Goal: Transaction & Acquisition: Purchase product/service

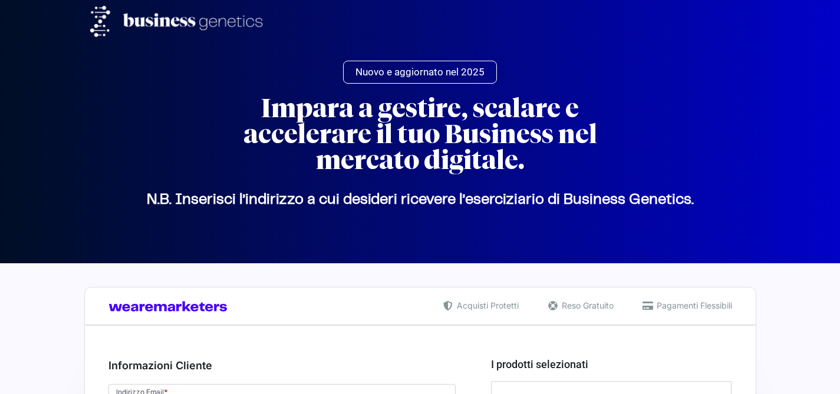
select select "VE"
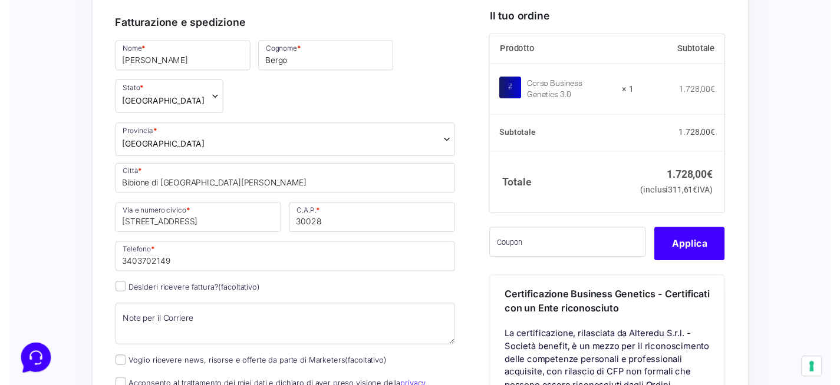
scroll to position [477, 0]
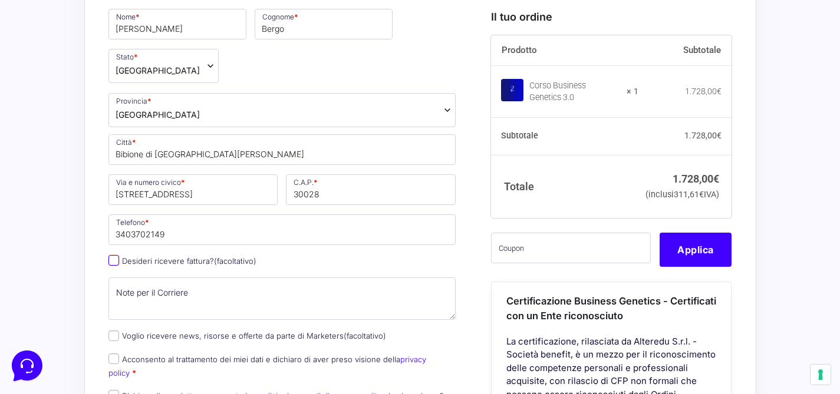
click at [114, 255] on input "Desideri ricevere fattura? (facoltativo)" at bounding box center [113, 260] width 11 height 11
checkbox input "true"
select select "IT"
type input "0000000"
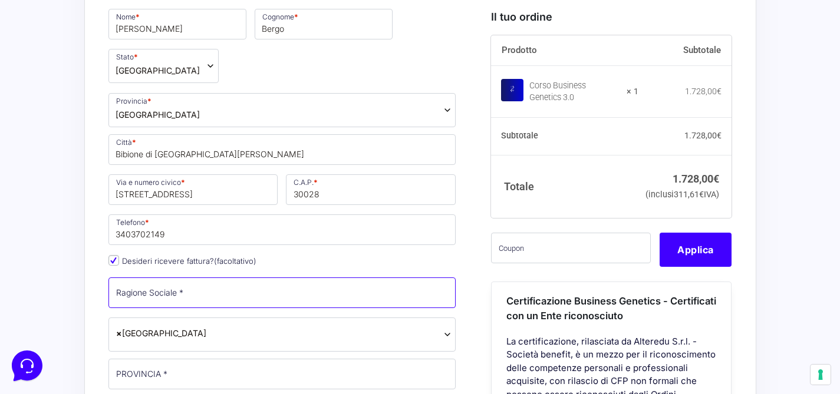
click at [166, 278] on input "Ragione Sociale *" at bounding box center [282, 293] width 348 height 31
type input "Bevisual di [PERSON_NAME] e [PERSON_NAME] S.n.c."
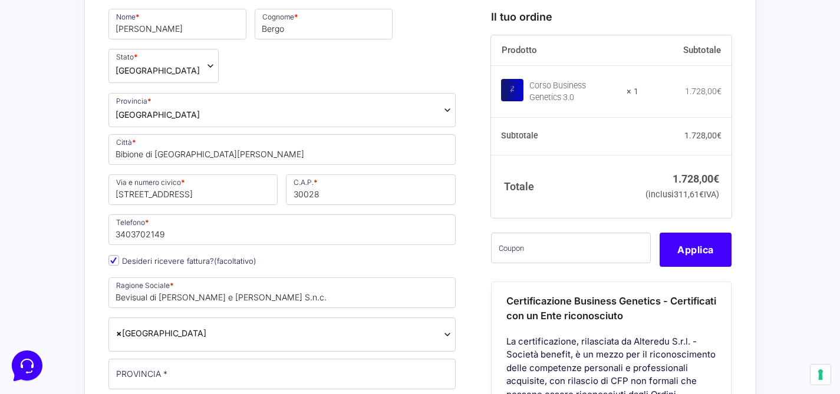
click at [186, 318] on span "× [GEOGRAPHIC_DATA]" at bounding box center [282, 335] width 348 height 34
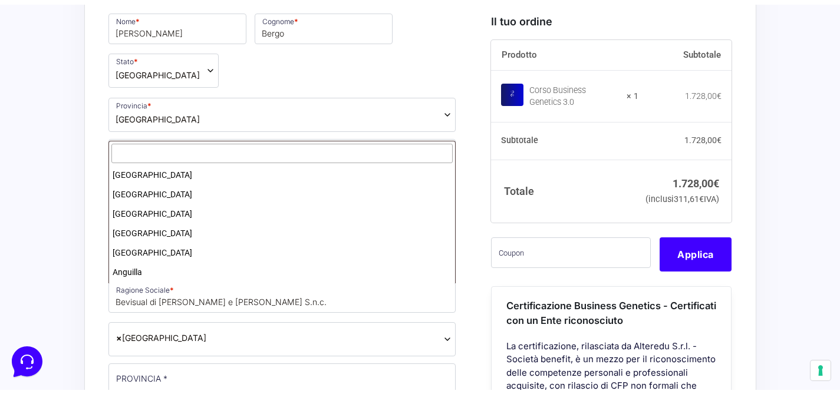
scroll to position [2237, 0]
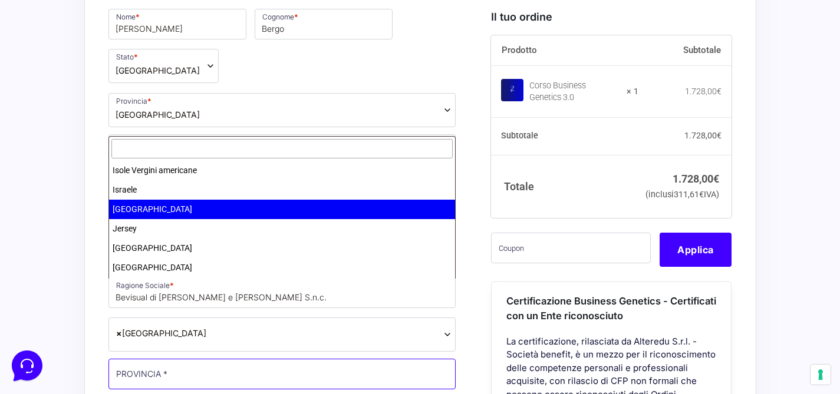
click at [183, 359] on input "PROVINCIA *" at bounding box center [282, 374] width 348 height 31
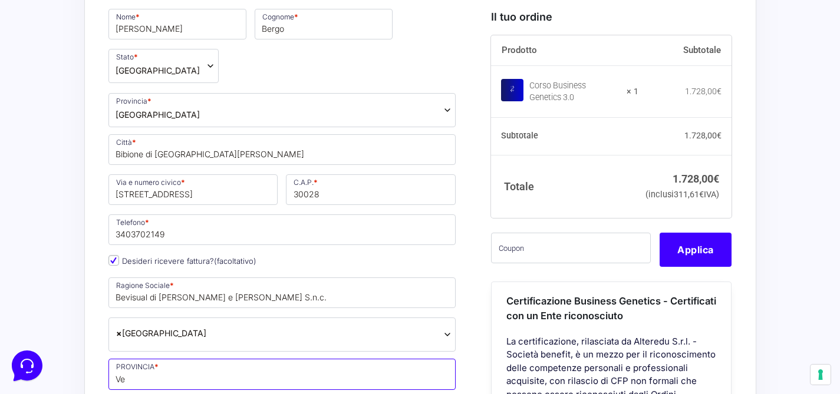
type input "VE"
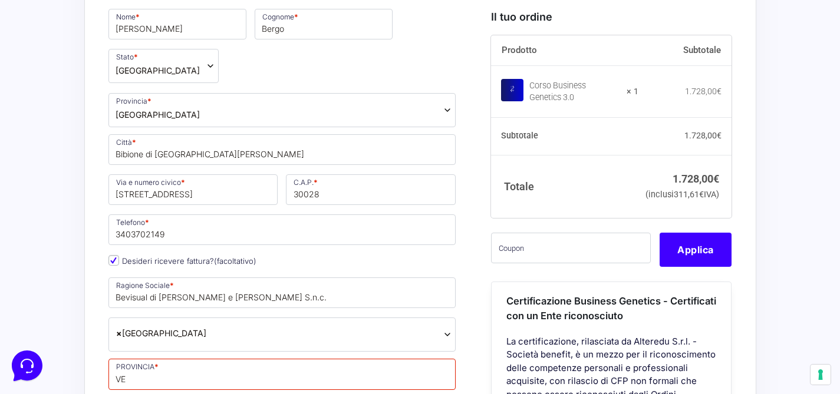
type input "Bibione"
type input "[STREET_ADDRESS]"
type input "30028"
type input "[PHONE_NUMBER]"
type input "[EMAIL_ADDRESS][DOMAIN_NAME]"
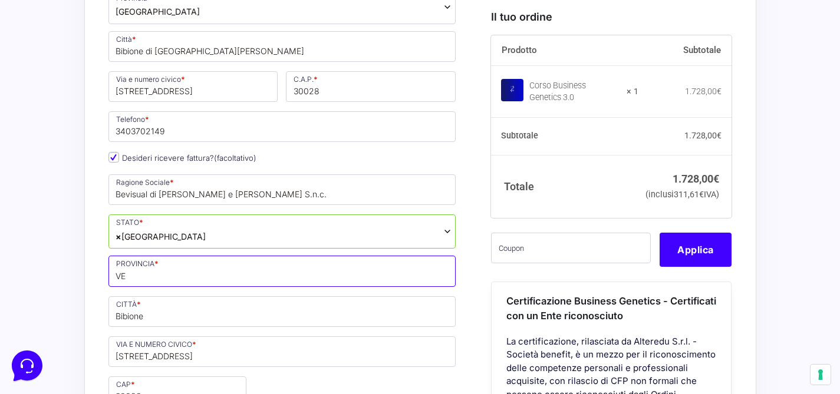
scroll to position [644, 0]
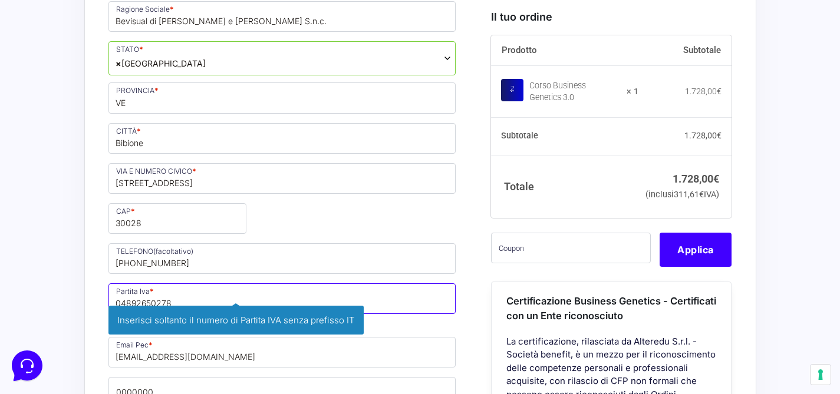
scroll to position [810, 0]
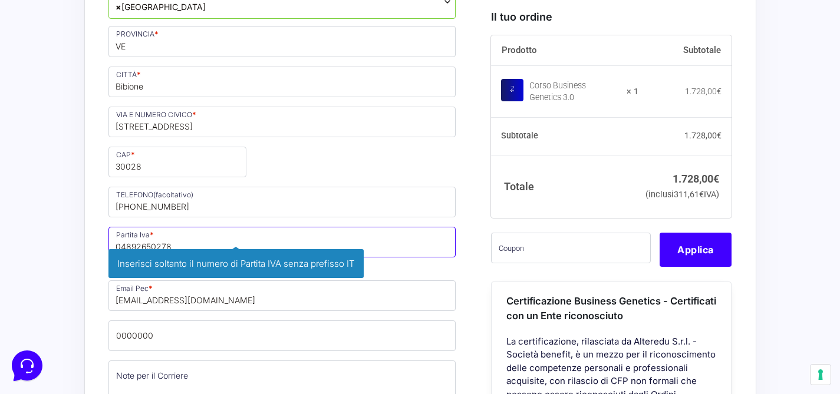
type input "04892650278"
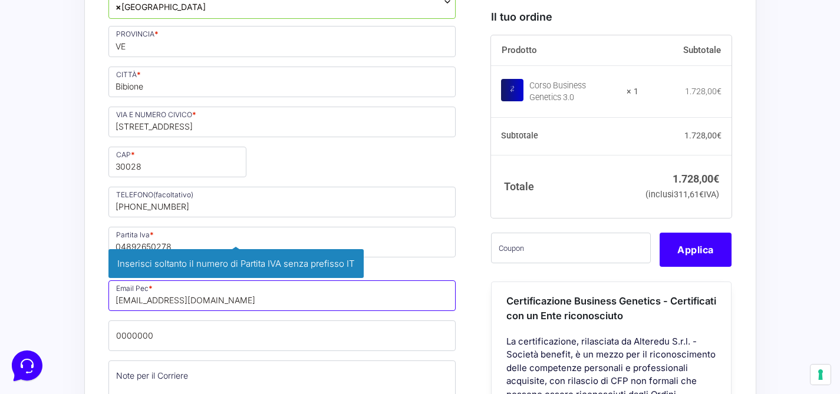
click at [220, 279] on p "Email Pec * [EMAIL_ADDRESS][DOMAIN_NAME] Inserisci la tua casella di posta elet…" at bounding box center [282, 296] width 356 height 34
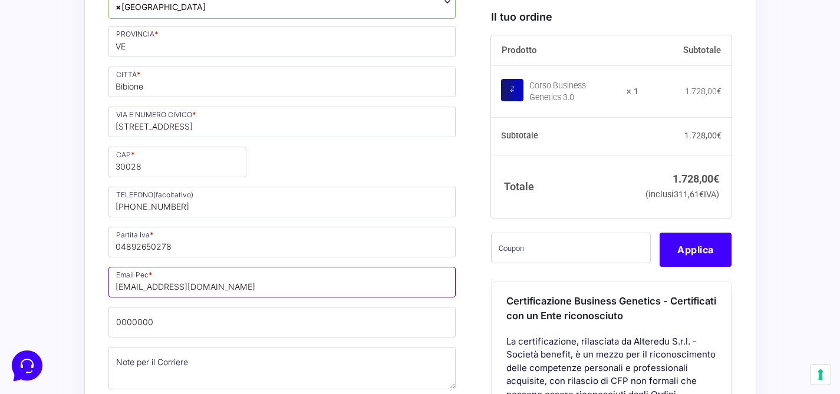
click at [349, 267] on input "[EMAIL_ADDRESS][DOMAIN_NAME]" at bounding box center [282, 282] width 348 height 31
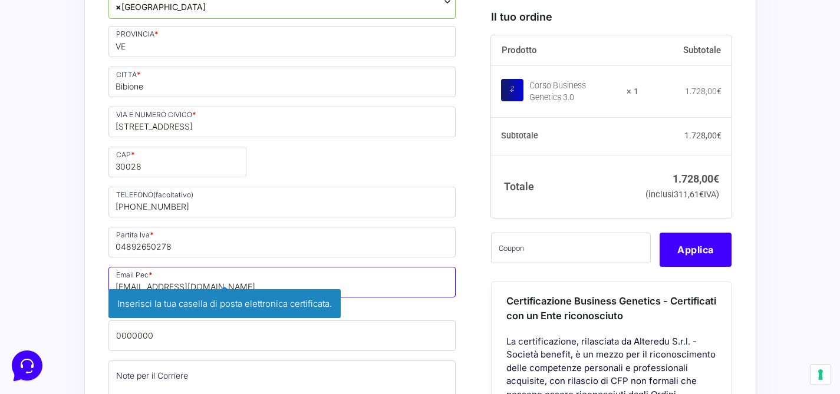
drag, startPoint x: 349, startPoint y: 243, endPoint x: 179, endPoint y: 234, distance: 170.0
click at [179, 267] on input "[EMAIL_ADDRESS][DOMAIN_NAME]" at bounding box center [282, 282] width 348 height 31
type input "[EMAIL_ADDRESS][DOMAIN_NAME]"
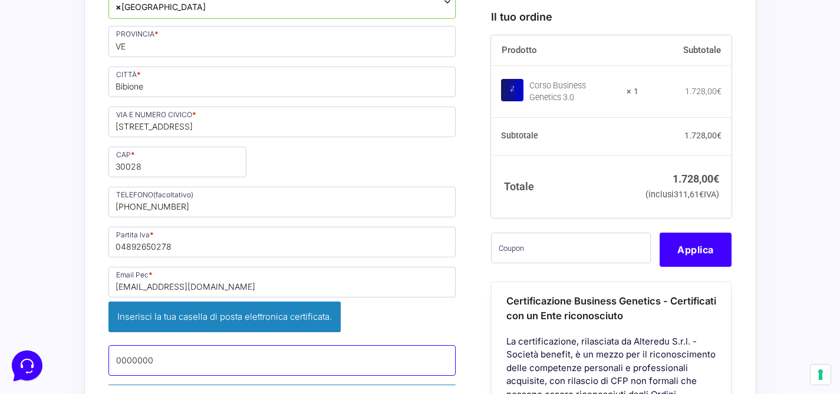
click at [212, 301] on div "Nome * [PERSON_NAME] * Bergo Stato * Seleziona un paese / una regione… [GEOGRAP…" at bounding box center [282, 110] width 356 height 872
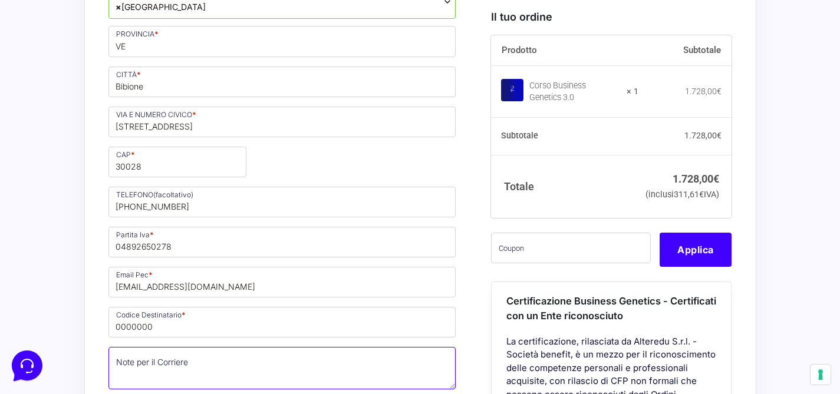
click at [242, 347] on textarea "Note per il Corriere (facoltativo)" at bounding box center [282, 368] width 348 height 42
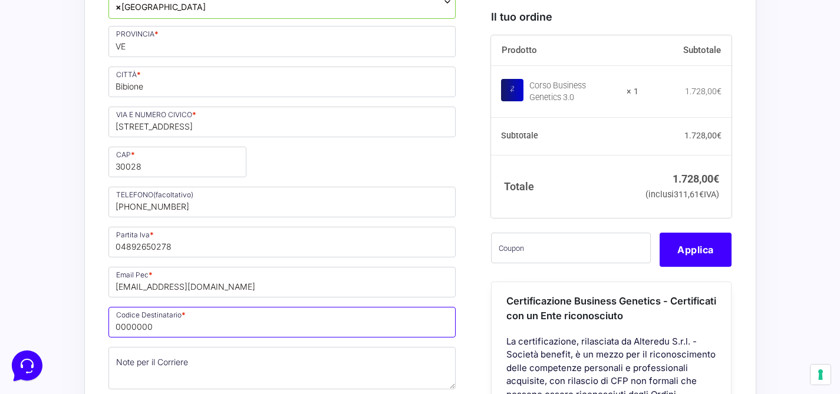
click at [221, 307] on input "0000000" at bounding box center [282, 322] width 348 height 31
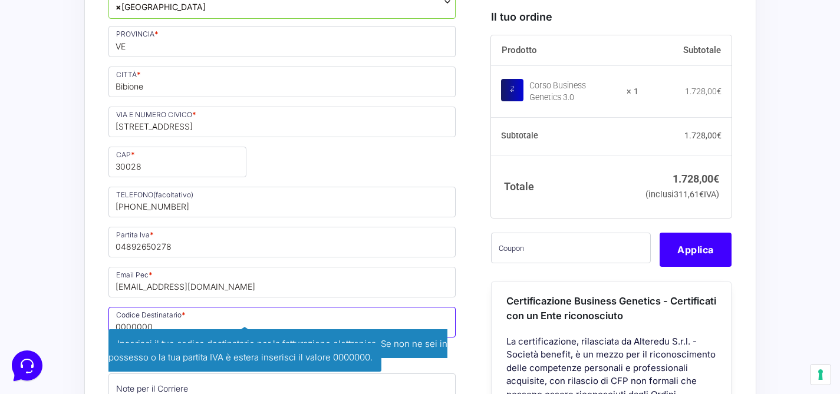
drag, startPoint x: 202, startPoint y: 288, endPoint x: 114, endPoint y: 279, distance: 88.2
click at [114, 307] on input "0000000" at bounding box center [282, 322] width 348 height 31
type input "M5UXCR1"
click at [395, 267] on input "[EMAIL_ADDRESS][DOMAIN_NAME]" at bounding box center [282, 282] width 348 height 31
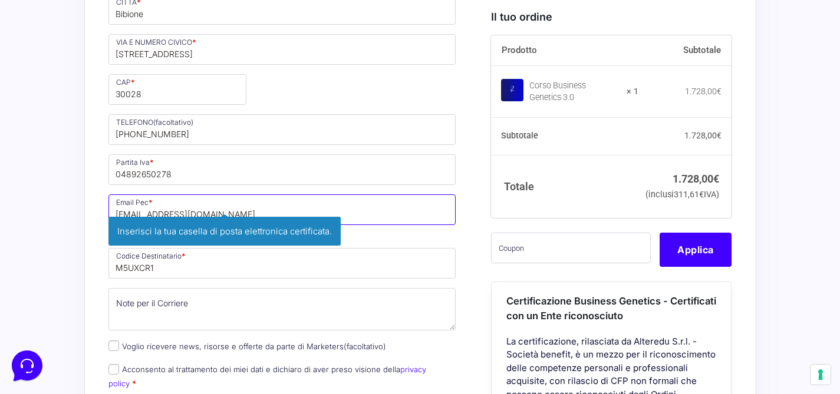
scroll to position [885, 0]
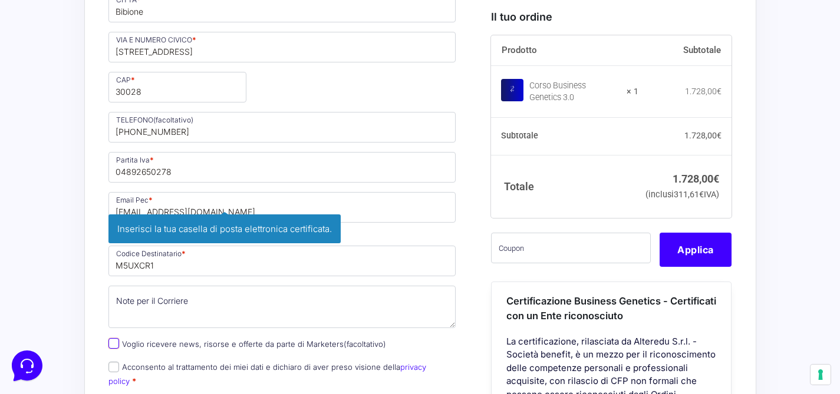
click at [114, 307] on div "Nome * [PERSON_NAME] * Bergo Stato * Seleziona un paese / una regione… [GEOGRAP…" at bounding box center [282, 15] width 356 height 833
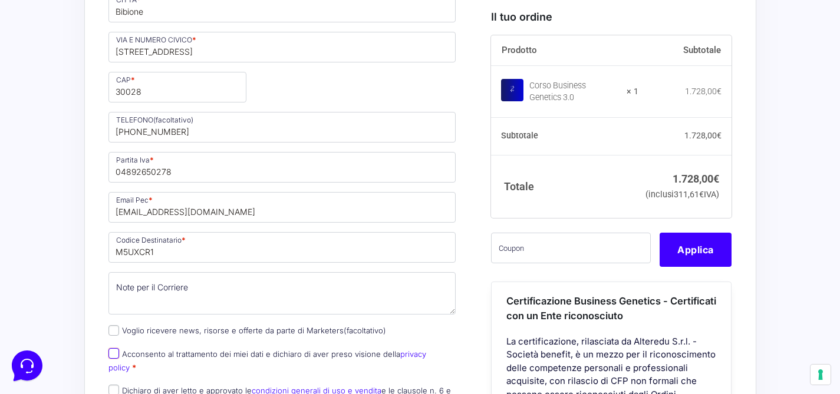
click at [116, 348] on input "Acconsento al trattamento dei miei dati e dichiaro di aver preso visione della …" at bounding box center [113, 353] width 11 height 11
checkbox input "true"
click at [114, 385] on input "Dichiaro di aver letto e approvato le condizioni generali di uso e vendita e le…" at bounding box center [113, 390] width 11 height 11
checkbox input "true"
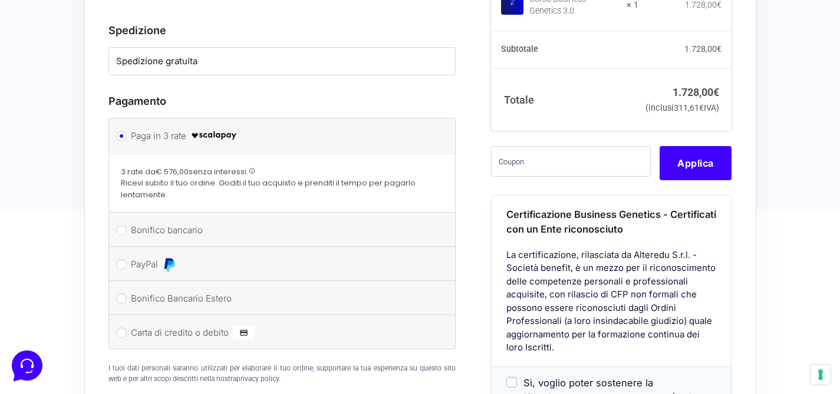
scroll to position [1235, 0]
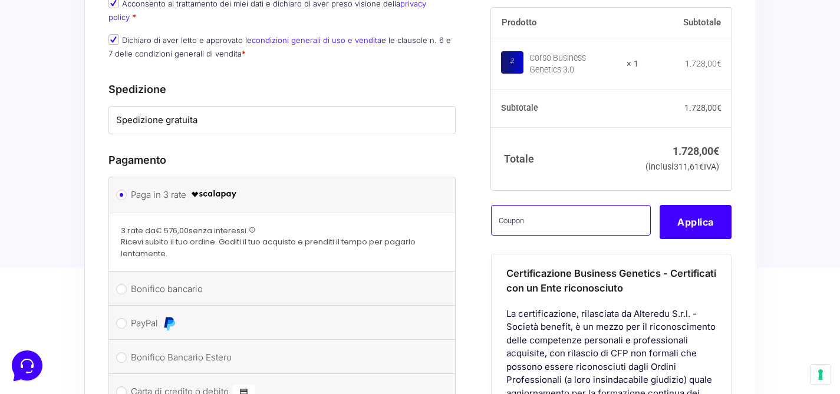
click at [505, 205] on input "text" at bounding box center [571, 220] width 160 height 31
type input "CLIPRO200BG"
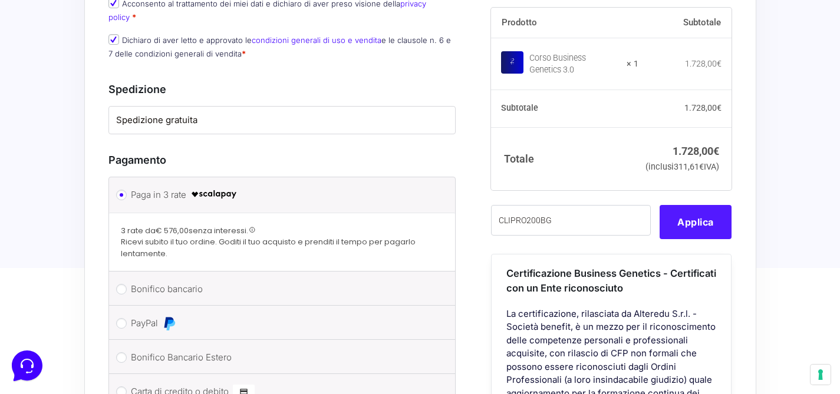
click at [675, 205] on button "Applica" at bounding box center [696, 222] width 72 height 34
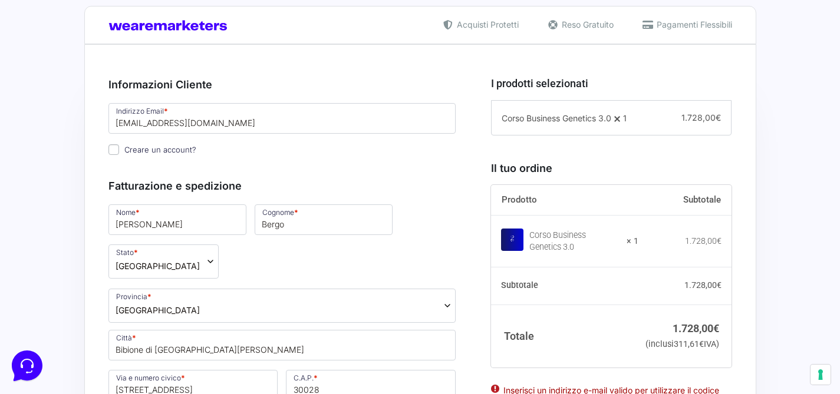
scroll to position [263, 0]
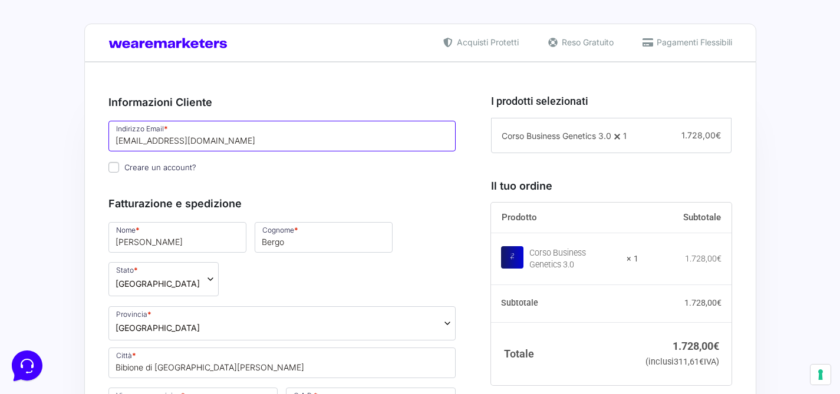
drag, startPoint x: 218, startPoint y: 141, endPoint x: 116, endPoint y: 140, distance: 102.0
click at [116, 140] on input "[EMAIL_ADDRESS][DOMAIN_NAME]" at bounding box center [282, 136] width 348 height 31
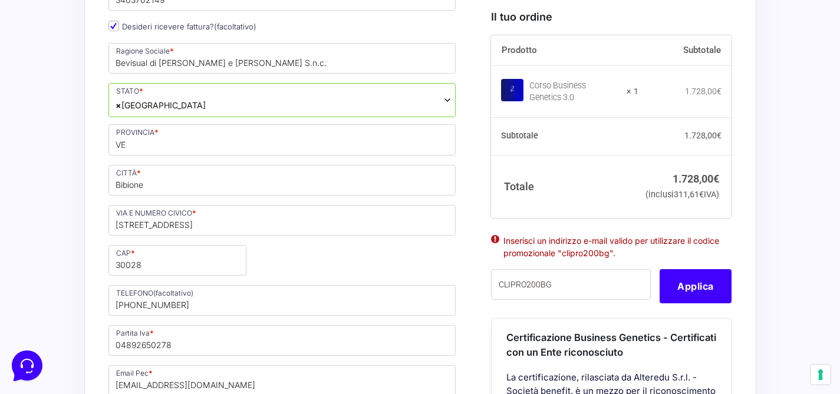
scroll to position [819, 0]
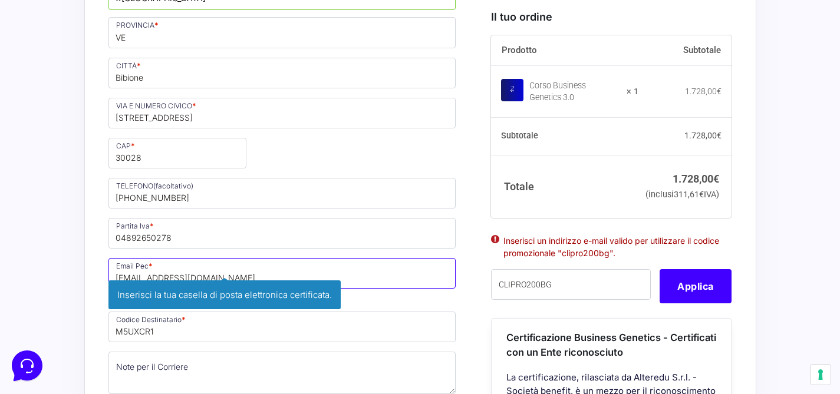
drag, startPoint x: 234, startPoint y: 240, endPoint x: 94, endPoint y: 233, distance: 139.9
click at [94, 233] on div "Riepilogo Ordine 1.728,00 € Prodotto Subtotale Corso Business Genetics 3.0 × 1 …" at bounding box center [420, 227] width 672 height 1440
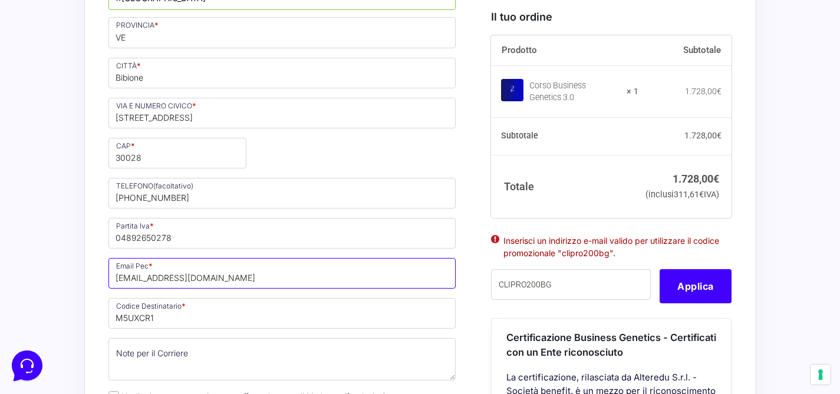
paste input "[EMAIL_ADDRESS][DOMAIN_NAME]"
type input "[EMAIL_ADDRESS][DOMAIN_NAME]"
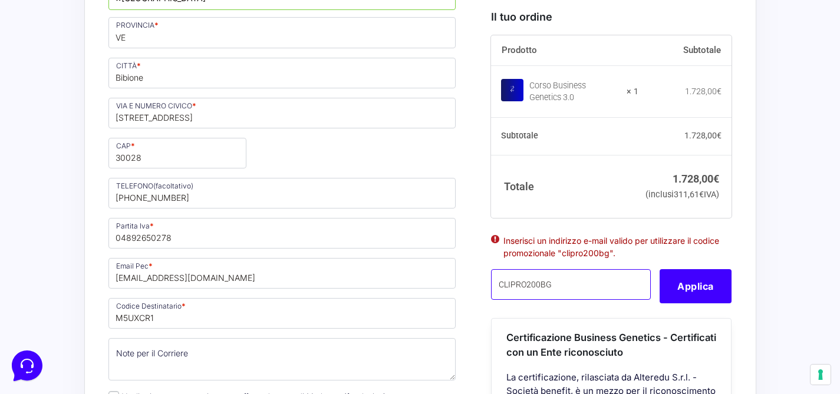
click at [594, 299] on input "CLIPRO200BG" at bounding box center [571, 284] width 160 height 31
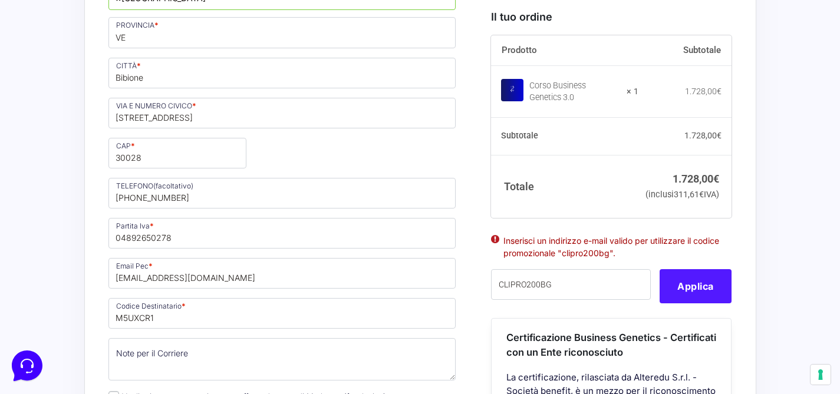
click at [682, 303] on button "Applica" at bounding box center [696, 286] width 72 height 34
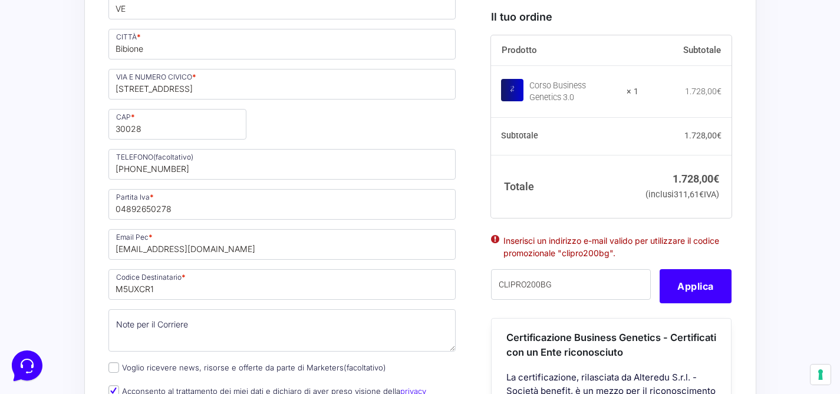
scroll to position [883, 0]
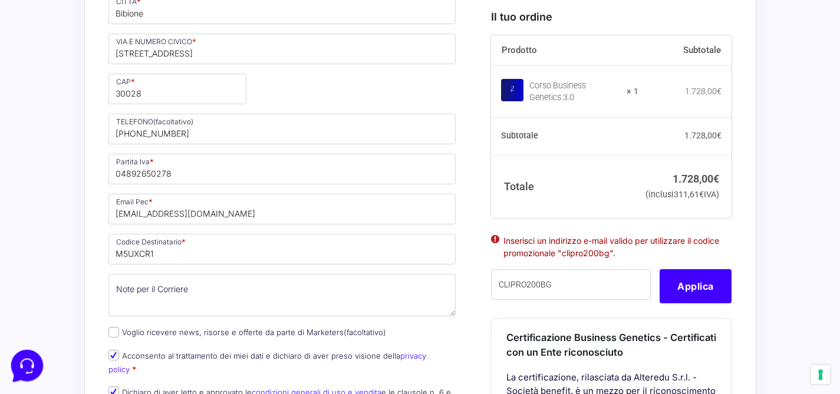
click at [25, 361] on icon at bounding box center [26, 365] width 31 height 31
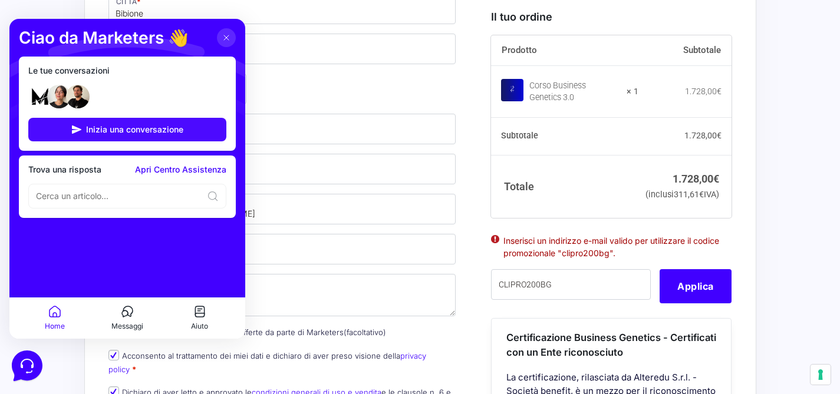
click at [65, 132] on button "Inizia una conversazione" at bounding box center [127, 130] width 198 height 24
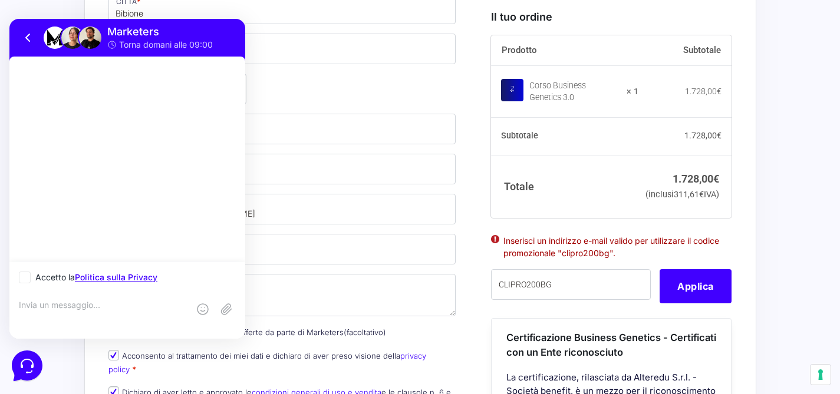
scroll to position [0, 0]
click at [25, 309] on textarea at bounding box center [104, 316] width 170 height 32
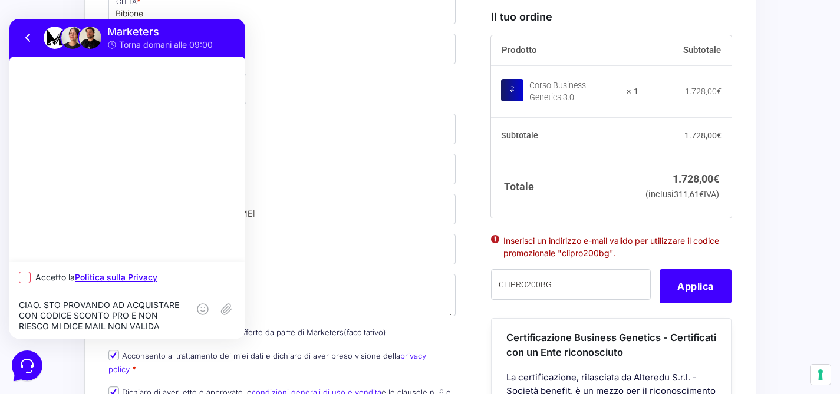
type textarea "CIAO. STO PROVANDO AD ACQUISTARE CON CODICE SCONTO PRO E NON RIESCO MI DICE MAI…"
click at [29, 280] on icon at bounding box center [25, 278] width 12 height 12
click at [27, 280] on input "Accetto la Politica sulla Privacy" at bounding box center [23, 278] width 8 height 8
checkbox input "true"
click at [226, 308] on icon at bounding box center [227, 309] width 10 height 9
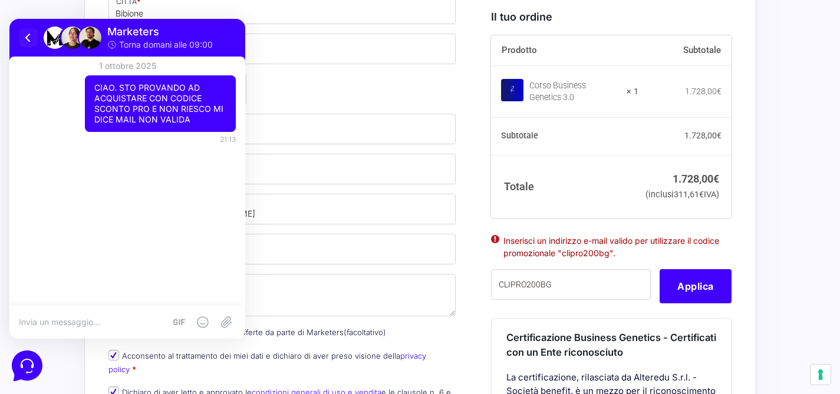
click at [27, 39] on icon at bounding box center [28, 37] width 4 height 7
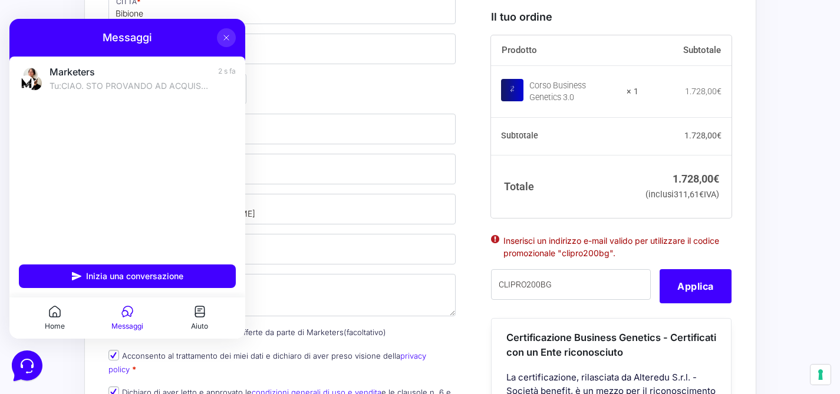
click at [227, 38] on icon at bounding box center [226, 37] width 9 height 9
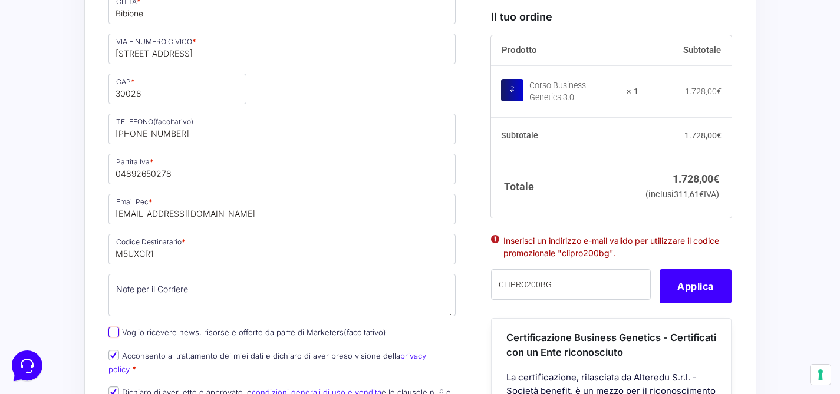
click at [110, 327] on input "Voglio ricevere news, risorse e offerte da parte di Marketers (facoltativo)" at bounding box center [113, 332] width 11 height 11
checkbox input "true"
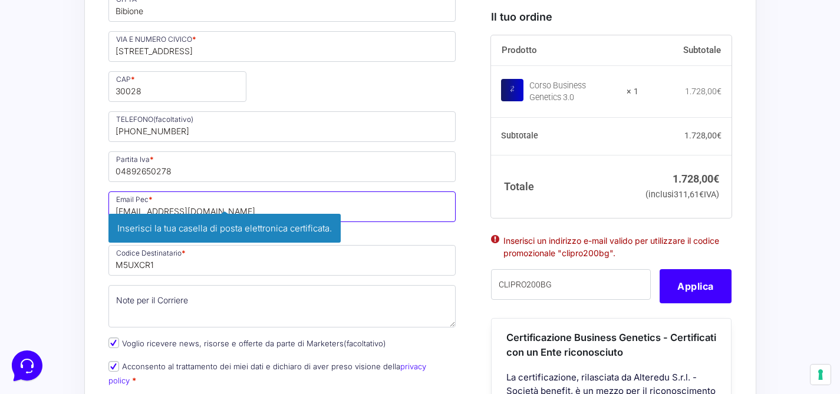
drag, startPoint x: 228, startPoint y: 172, endPoint x: 101, endPoint y: 170, distance: 126.2
click at [101, 170] on div "Riepilogo Ordine 1.728,00 € Prodotto Subtotale Corso Business Genetics 3.0 × 1 …" at bounding box center [420, 160] width 672 height 1440
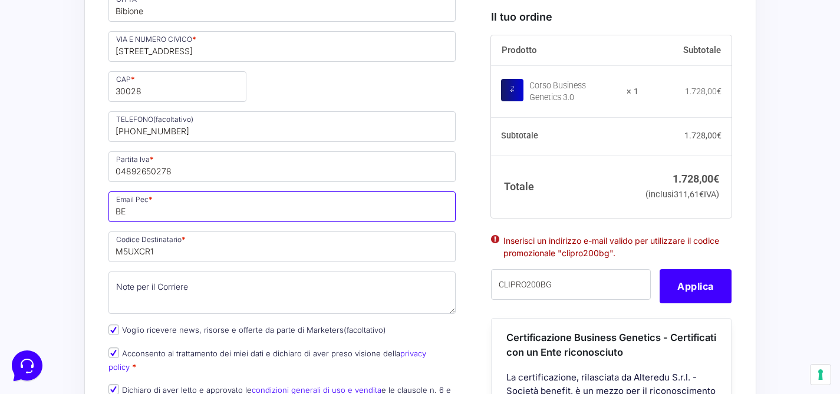
type input "B"
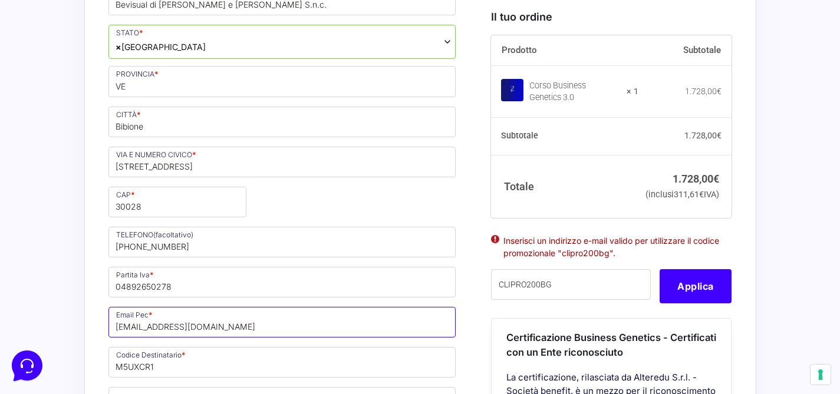
scroll to position [803, 0]
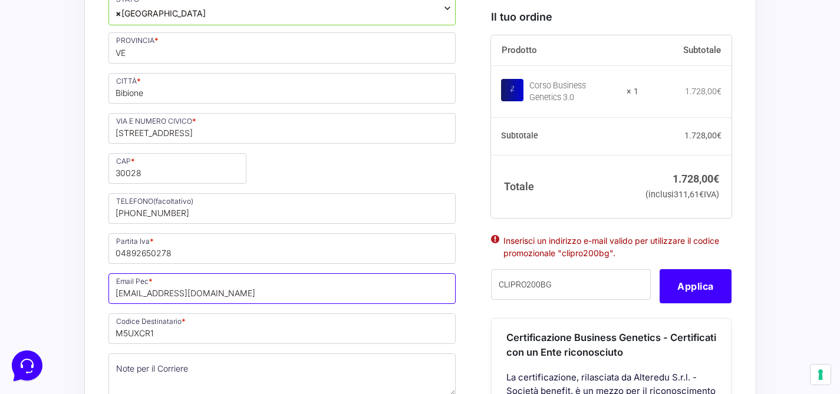
type input "[EMAIL_ADDRESS][DOMAIN_NAME]"
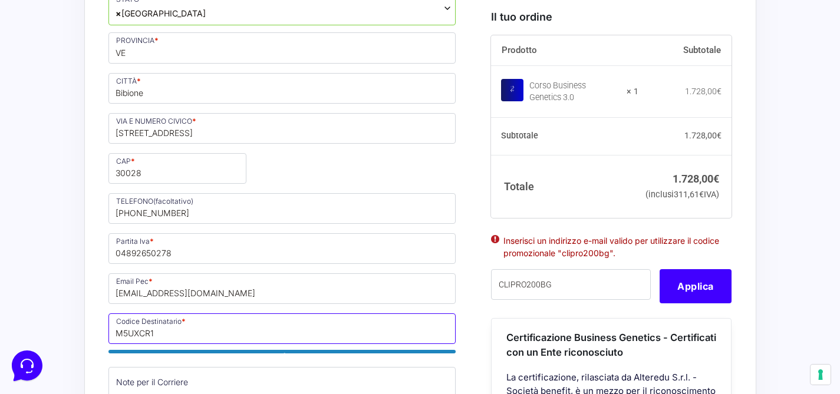
click at [255, 314] on input "M5UXCR1" at bounding box center [282, 329] width 348 height 31
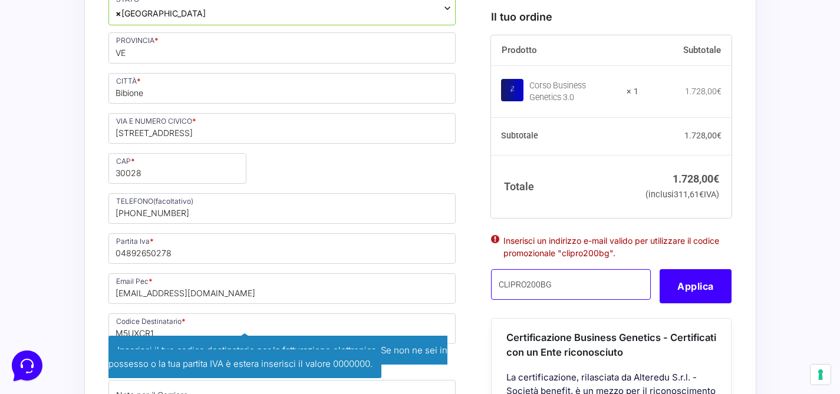
click at [552, 299] on input "CLIPRO200BG" at bounding box center [571, 284] width 160 height 31
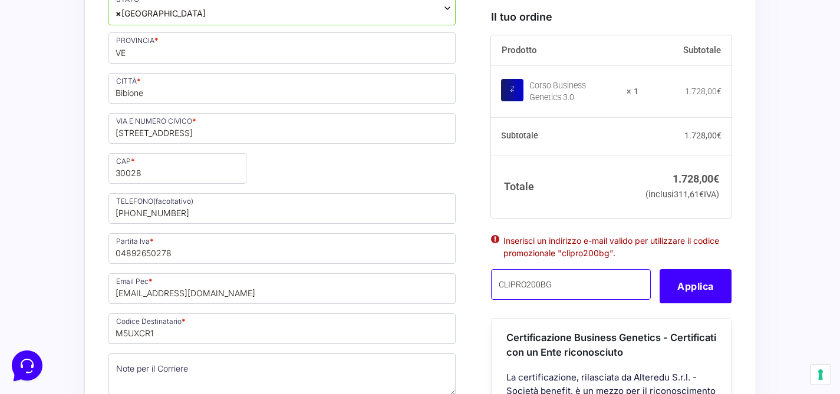
drag, startPoint x: 572, startPoint y: 304, endPoint x: 495, endPoint y: 301, distance: 77.3
click at [495, 299] on input "CLIPRO200BG" at bounding box center [571, 284] width 160 height 31
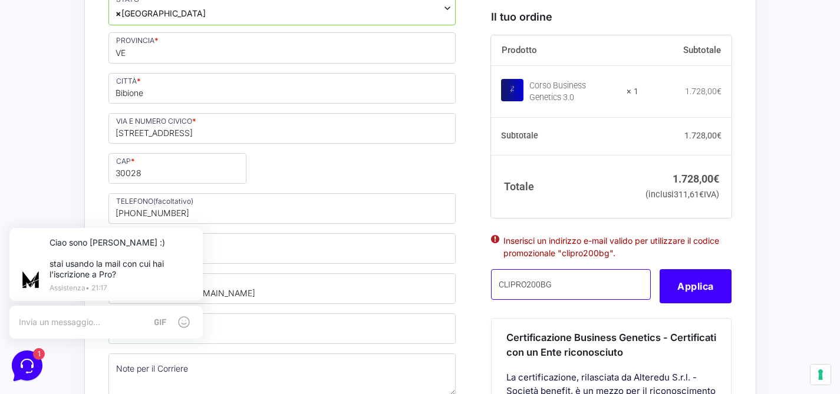
click at [559, 299] on input "CLIPRO200BG" at bounding box center [571, 284] width 160 height 31
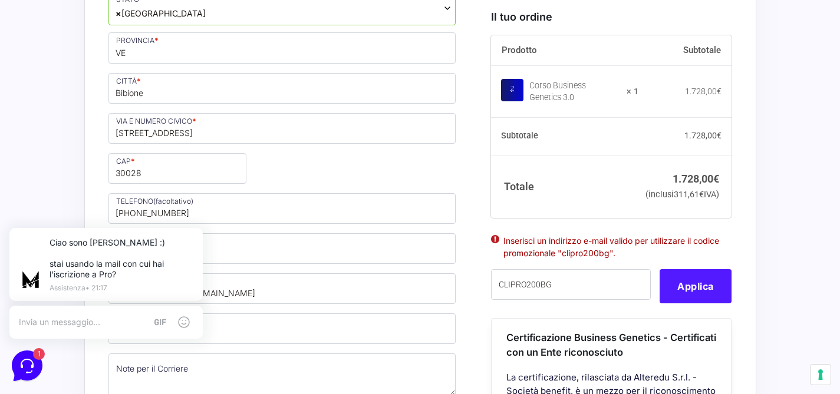
click at [684, 303] on button "Applica" at bounding box center [696, 286] width 72 height 34
click at [83, 279] on p "stai usando la mail con cui hai l'iscrizione a Pro?" at bounding box center [122, 269] width 144 height 21
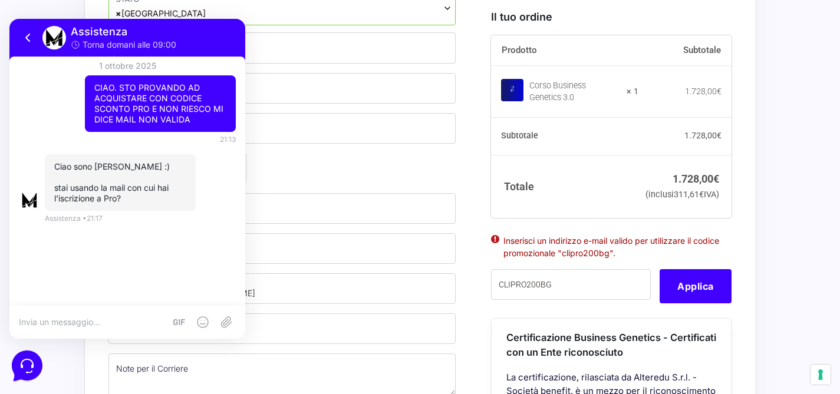
click at [59, 318] on textarea at bounding box center [92, 322] width 146 height 11
type textarea "si.puoi verificare se è quella corretta?"
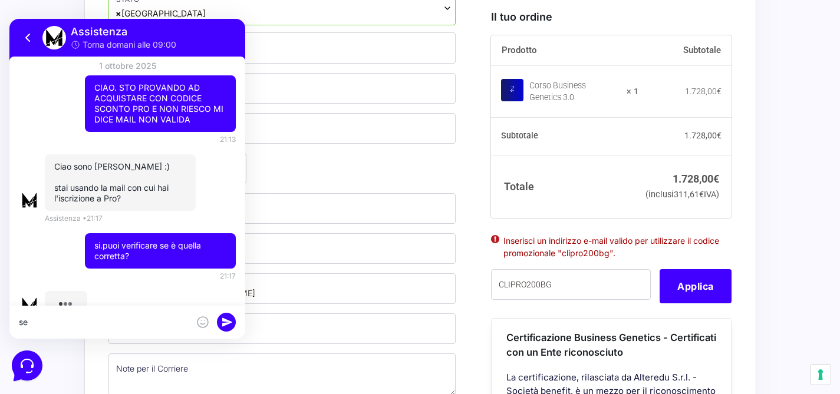
scroll to position [32, 0]
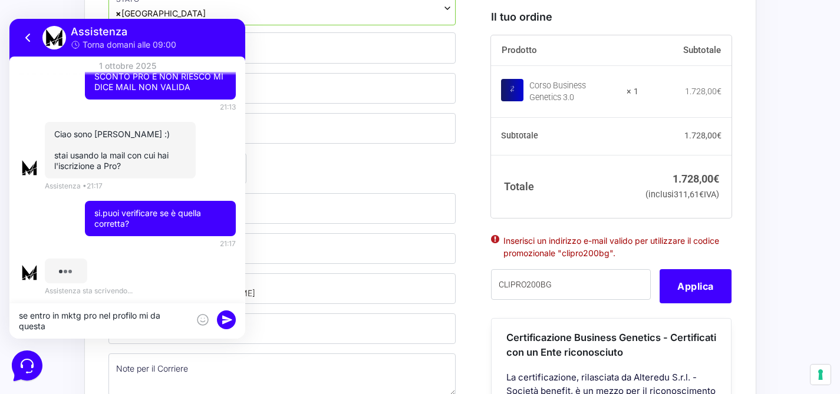
type textarea "se entro in mktg pro nel profilo mi da questa"
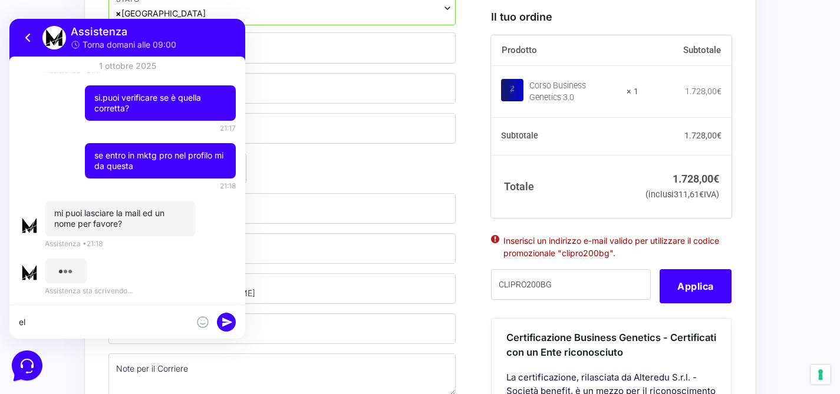
scroll to position [101, 0]
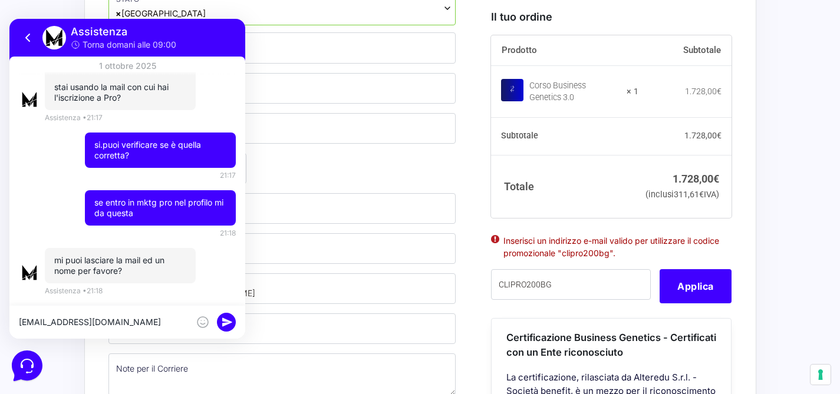
type textarea "[EMAIL_ADDRESS][DOMAIN_NAME]"
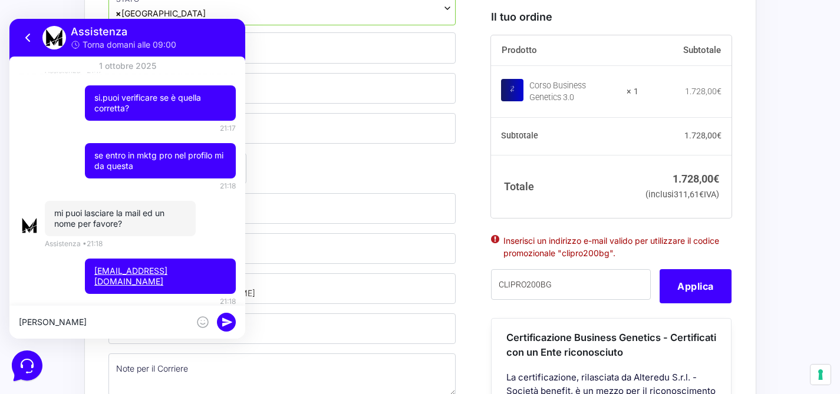
type textarea "[PERSON_NAME]"
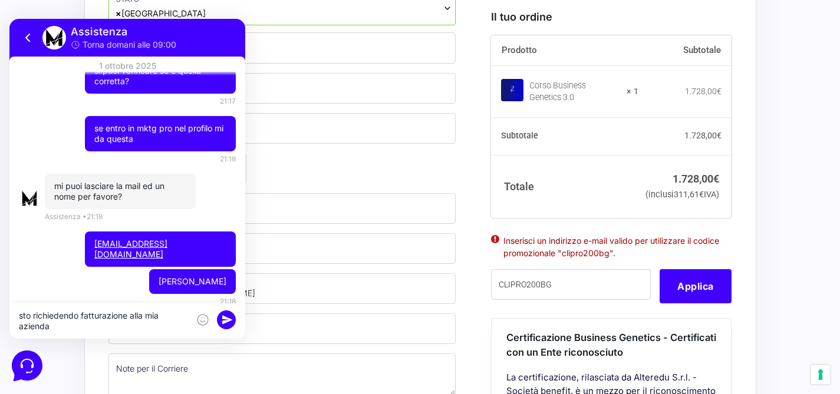
type textarea "sto richiedendo fatturazione alla mia azienda"
type textarea "a"
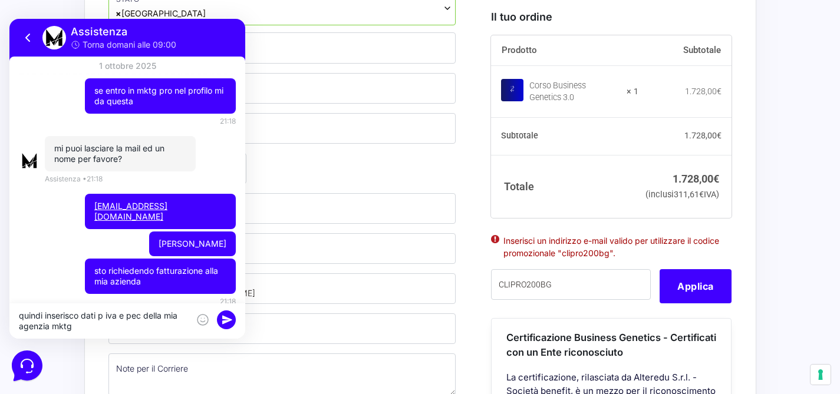
type textarea "quindi inserisco dati p iva e pec della mia agenzia mktg"
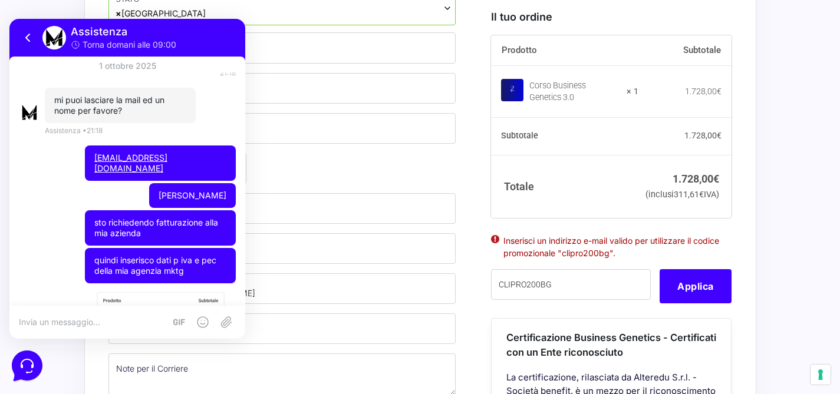
scroll to position [426, 0]
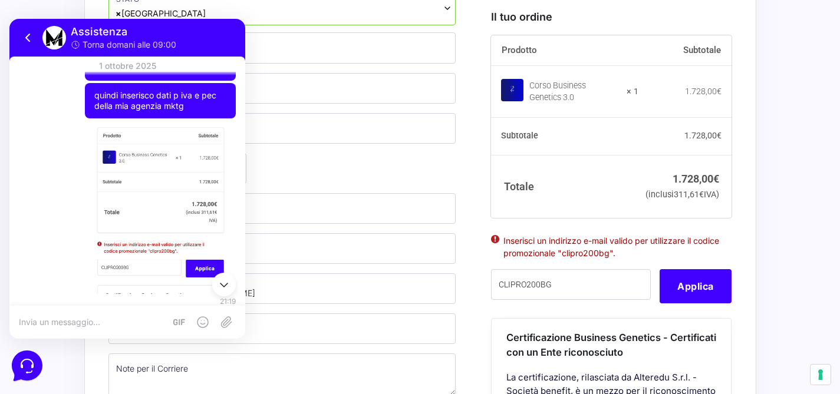
drag, startPoint x: 79, startPoint y: 32, endPoint x: 261, endPoint y: 80, distance: 188.1
click at [245, 80] on html "Assistenza Torna [DATE] alle 09:00 [DATE] CIAO. STO PROVANDO AD ACQUISTARE CON …" at bounding box center [127, 179] width 236 height 320
drag, startPoint x: 226, startPoint y: 43, endPoint x: 255, endPoint y: 47, distance: 29.2
click at [245, 47] on html "Assistenza Torna [DATE] alle 09:00 [DATE] CIAO. STO PROVANDO AD ACQUISTARE CON …" at bounding box center [127, 179] width 236 height 320
click at [28, 39] on icon at bounding box center [28, 37] width 4 height 7
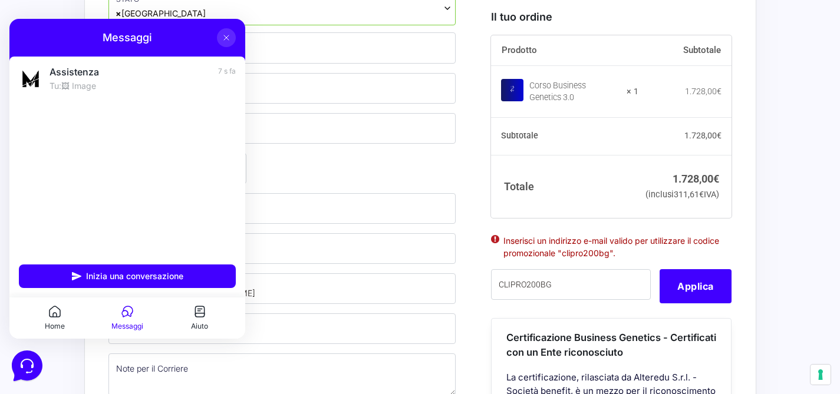
click at [231, 41] on button at bounding box center [226, 37] width 19 height 19
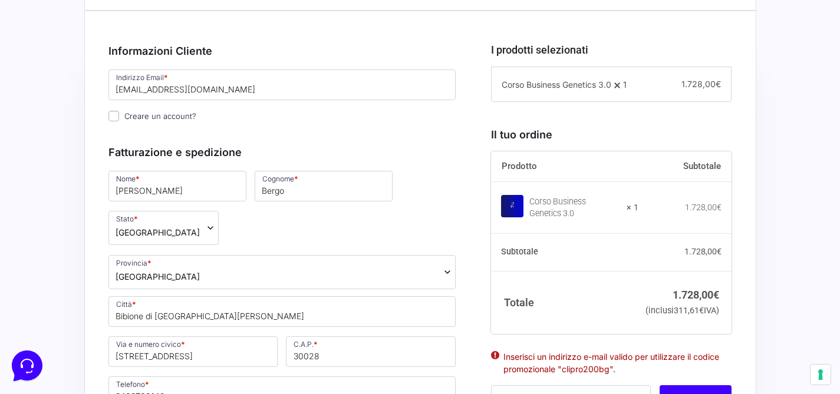
scroll to position [265, 0]
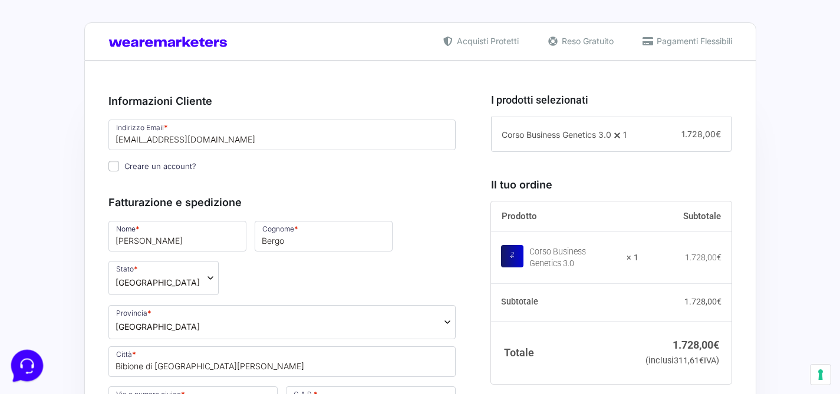
click at [29, 362] on icon at bounding box center [26, 365] width 31 height 31
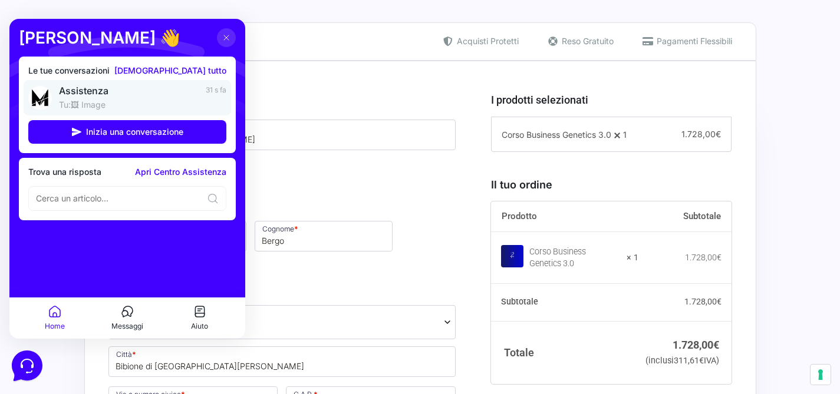
click at [96, 100] on p "Tu: 🖼 Image" at bounding box center [129, 105] width 140 height 12
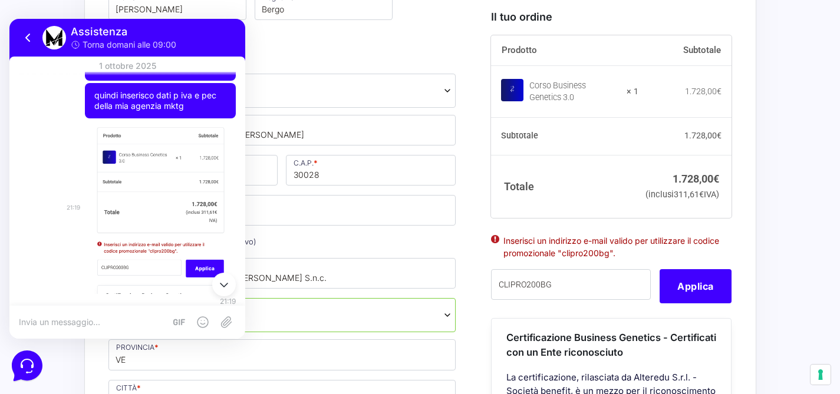
scroll to position [632, 0]
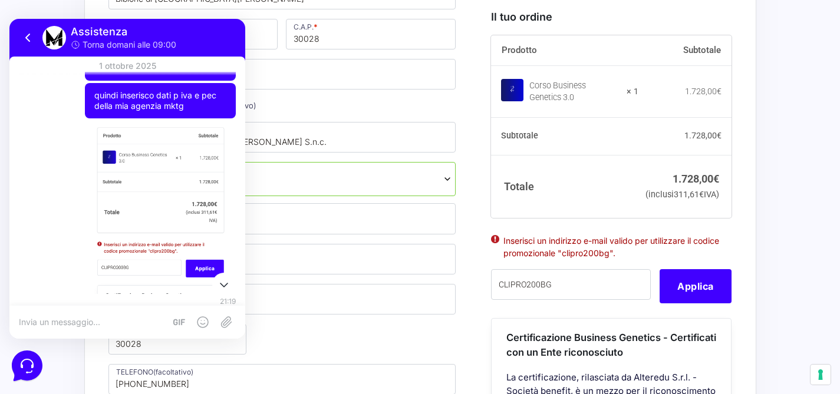
click at [226, 284] on icon at bounding box center [223, 286] width 7 height 4
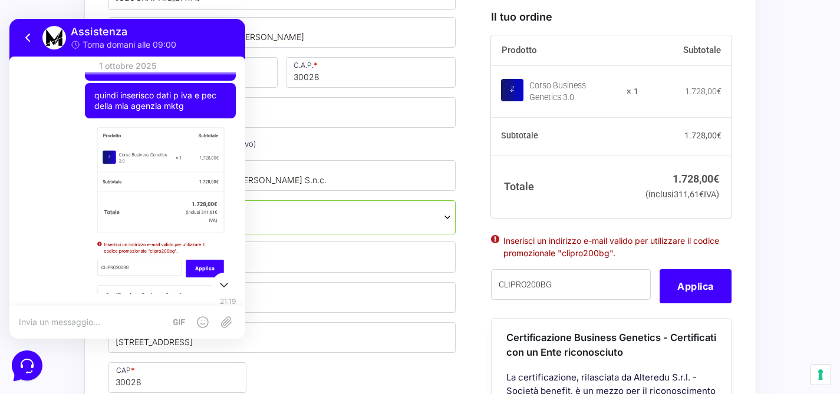
scroll to position [529, 0]
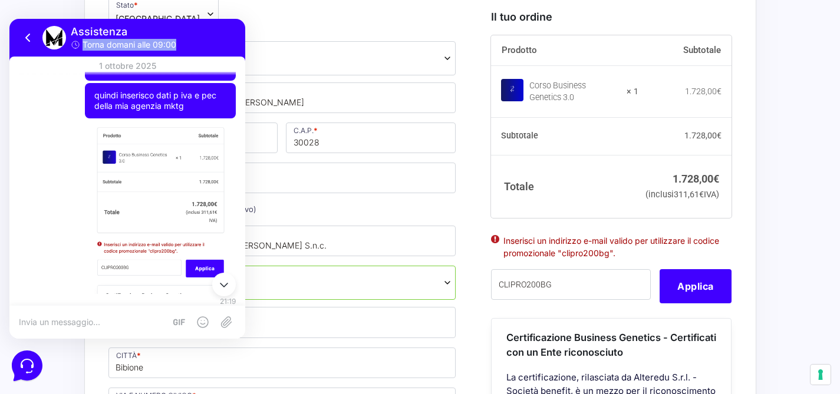
drag, startPoint x: 141, startPoint y: 31, endPoint x: 212, endPoint y: 47, distance: 71.9
click at [212, 47] on div "Assistenza Torna [DATE] alle 09:00" at bounding box center [153, 38] width 165 height 26
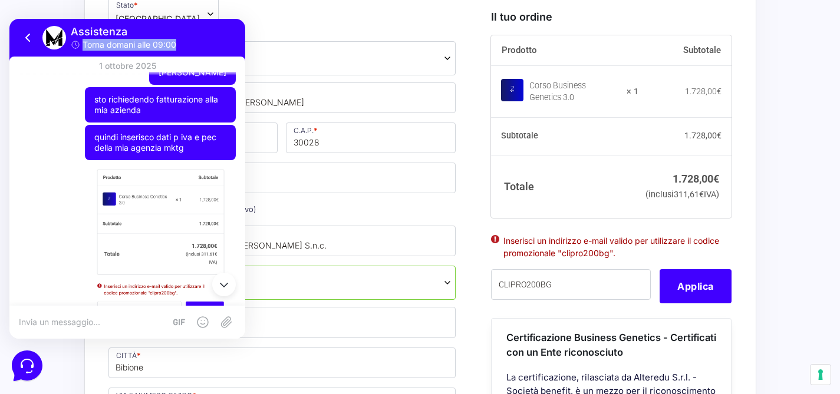
scroll to position [426, 0]
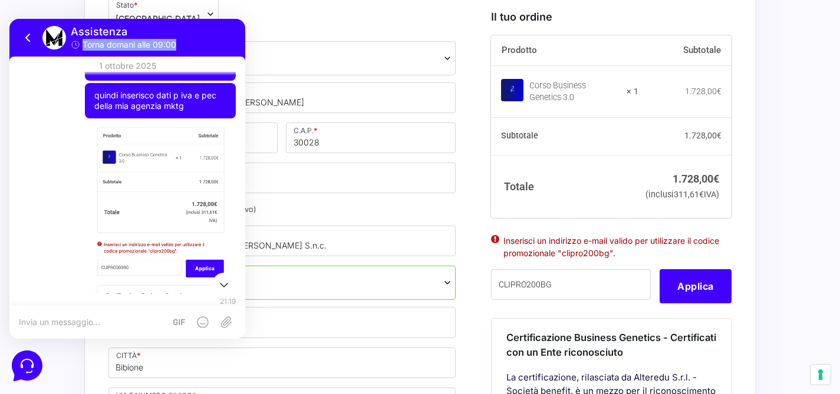
click at [226, 284] on icon at bounding box center [224, 285] width 14 height 14
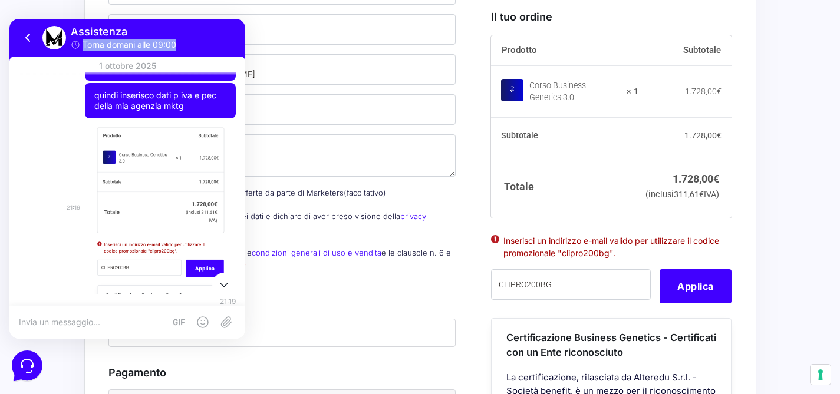
scroll to position [1234, 0]
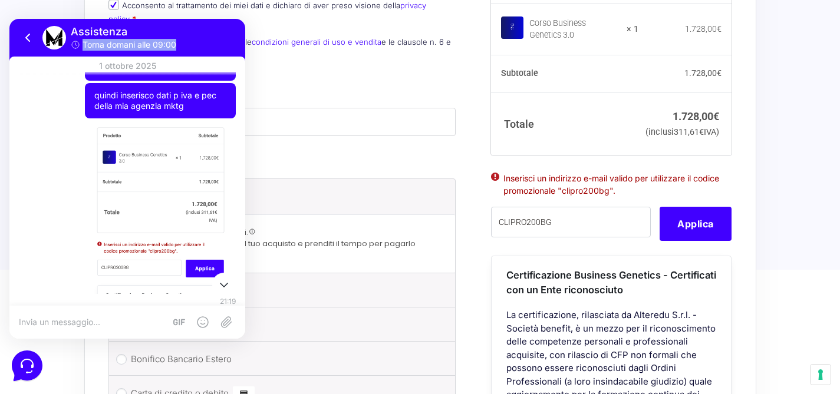
click at [222, 286] on icon at bounding box center [223, 286] width 7 height 4
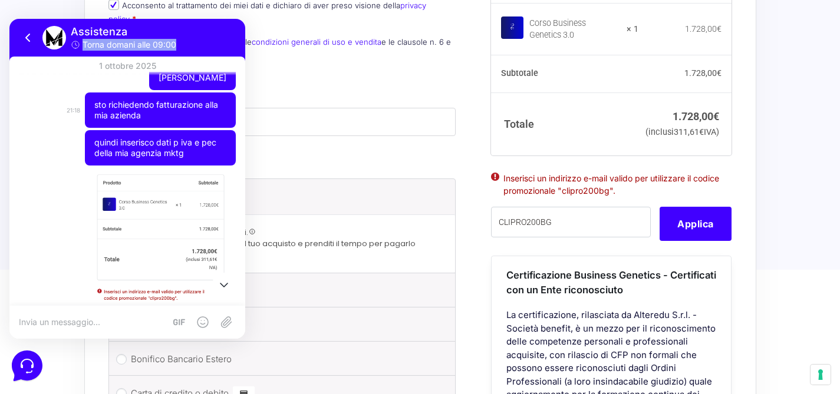
scroll to position [426, 0]
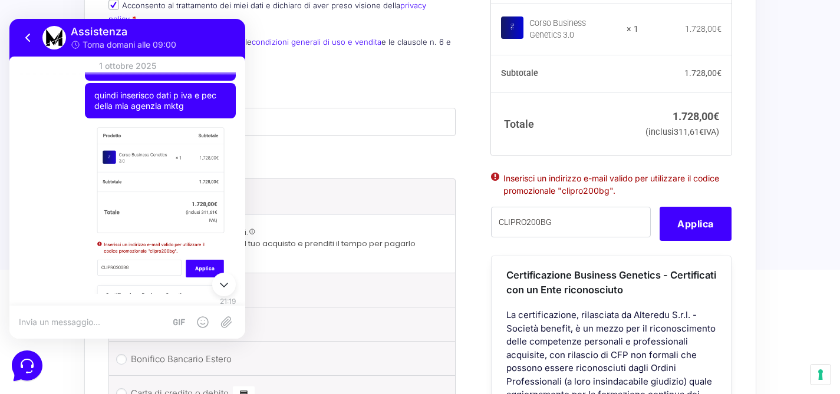
click at [83, 318] on textarea at bounding box center [92, 322] width 146 height 11
type textarea "forse sto sbagliando qualcosa?"
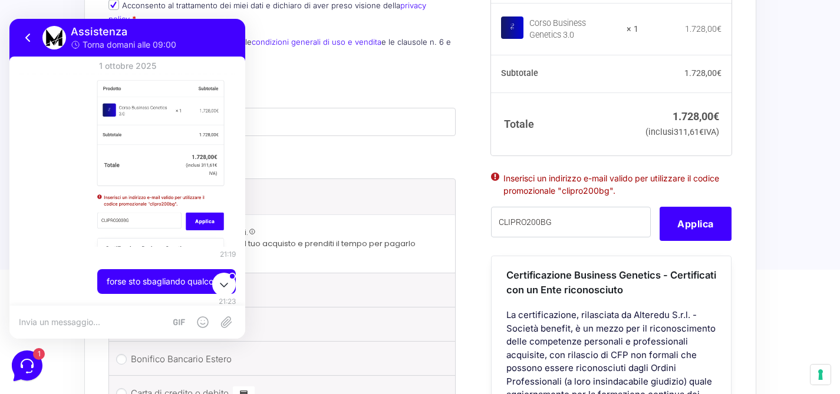
click at [223, 282] on icon at bounding box center [224, 285] width 14 height 14
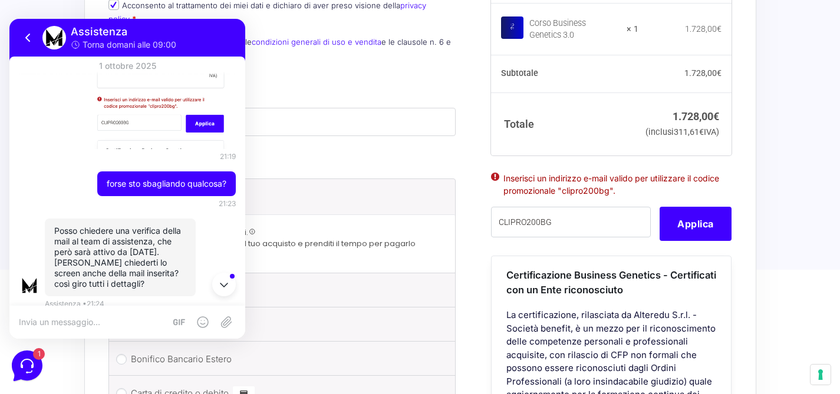
scroll to position [574, 0]
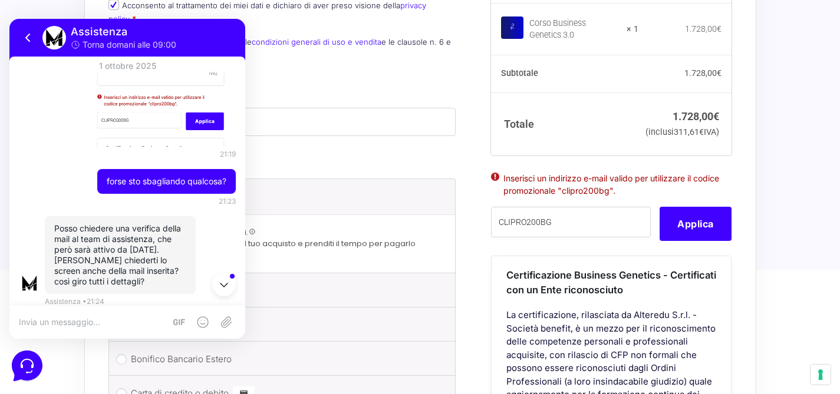
click at [79, 324] on textarea at bounding box center [92, 322] width 146 height 11
click at [184, 324] on textarea "ho verificato l'acquisto da mail ellenoire il" at bounding box center [104, 322] width 170 height 11
type textarea "ho verificato l'acquisto da mail ellenoire"
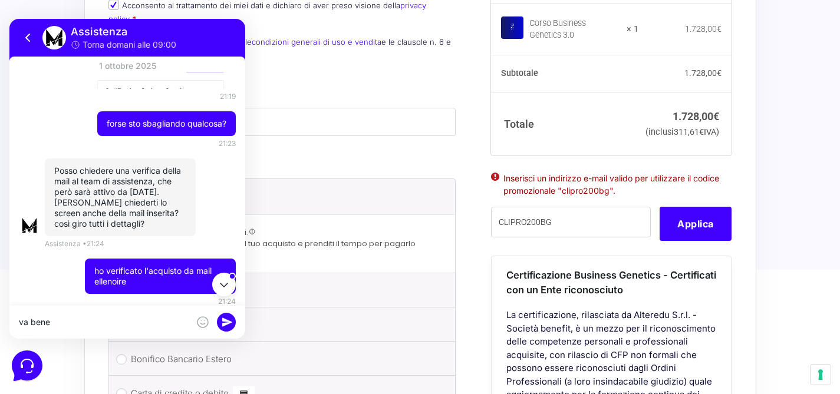
type textarea "va bene"
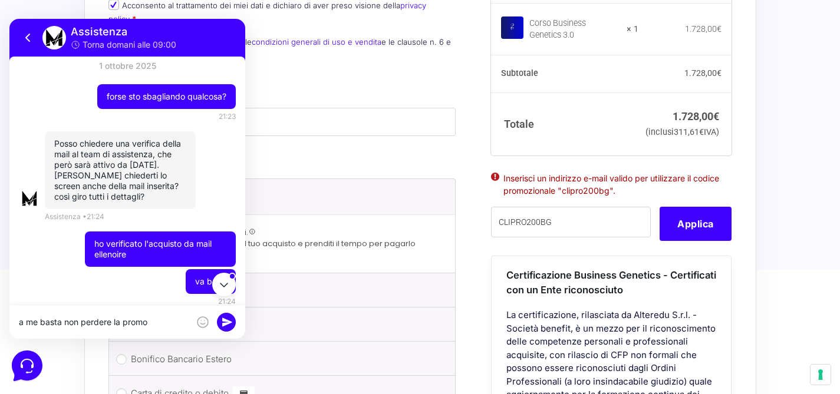
type textarea "a me basta non perdere la promo"
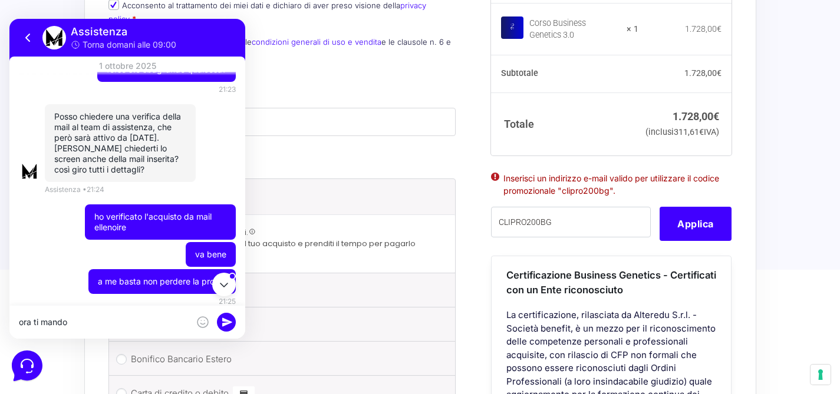
type textarea "ora ti mando"
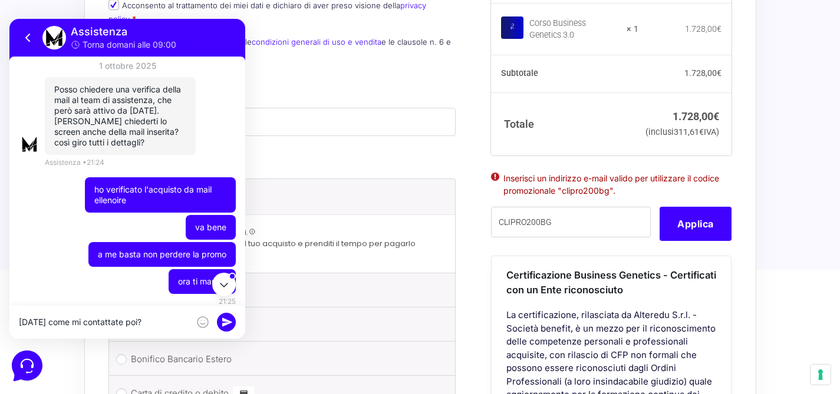
type textarea "[DATE] come mi contattate poi?"
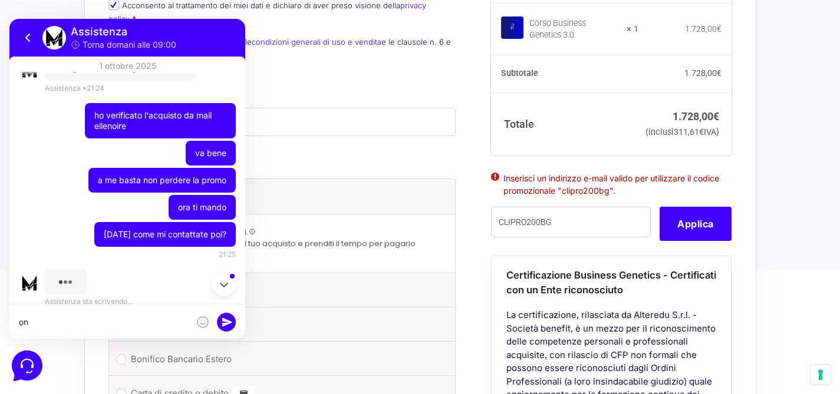
type textarea "o"
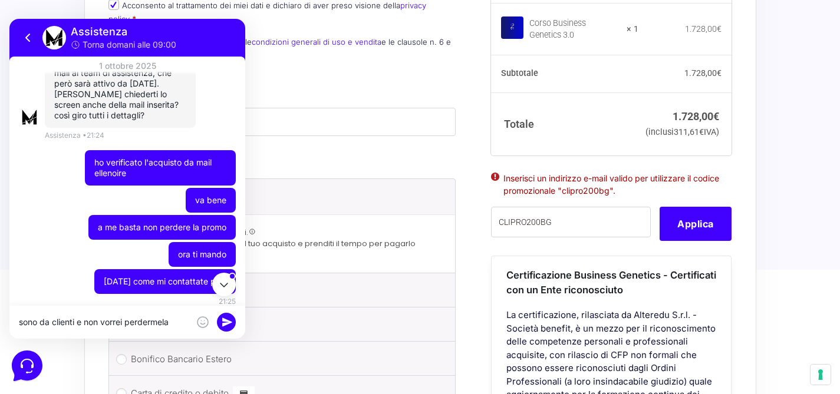
type textarea "sono da clienti e non vorrei perdermela"
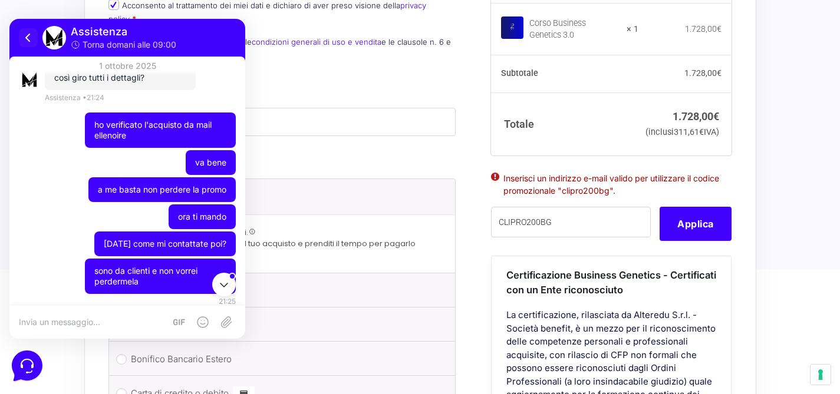
click at [32, 37] on icon at bounding box center [28, 38] width 14 height 14
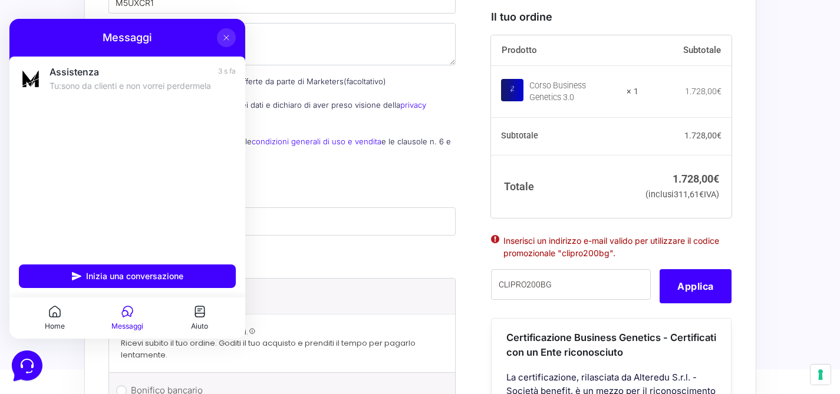
scroll to position [1027, 0]
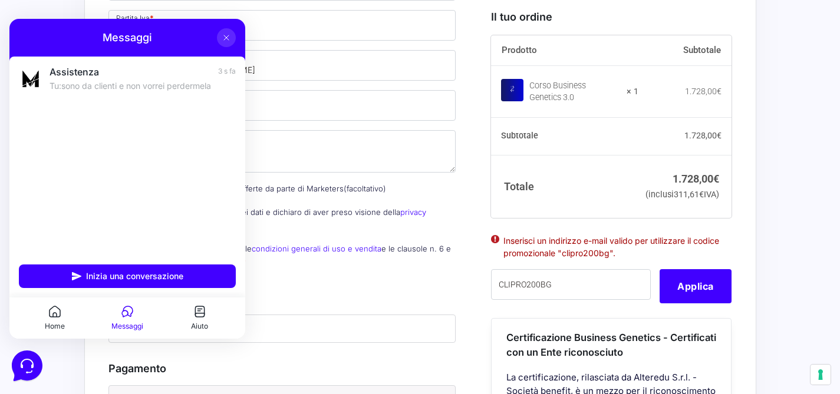
click at [230, 40] on icon at bounding box center [226, 37] width 9 height 9
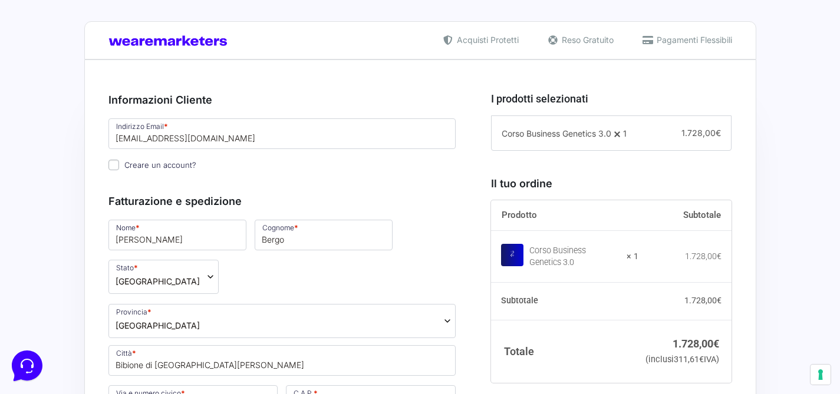
scroll to position [331, 0]
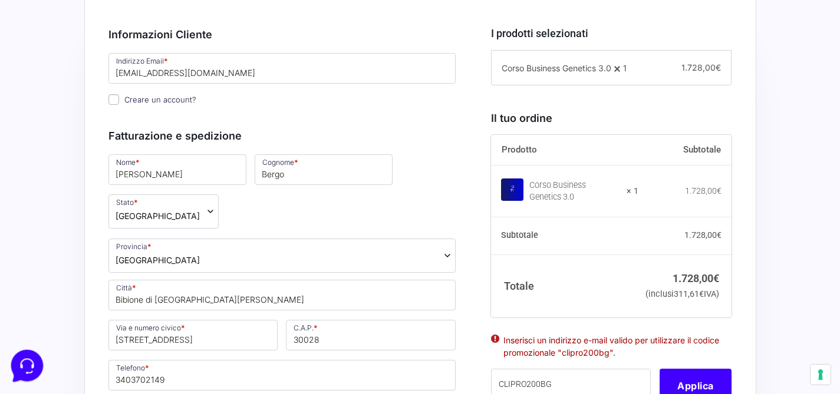
click at [21, 365] on icon at bounding box center [25, 365] width 13 height 15
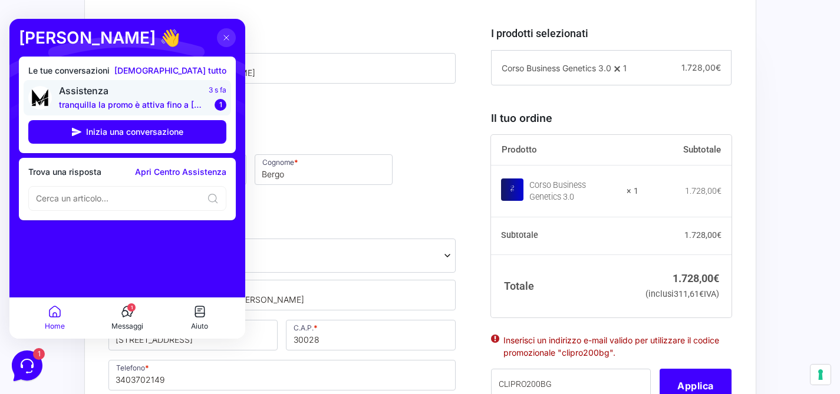
click at [215, 104] on span "1" at bounding box center [221, 105] width 12 height 12
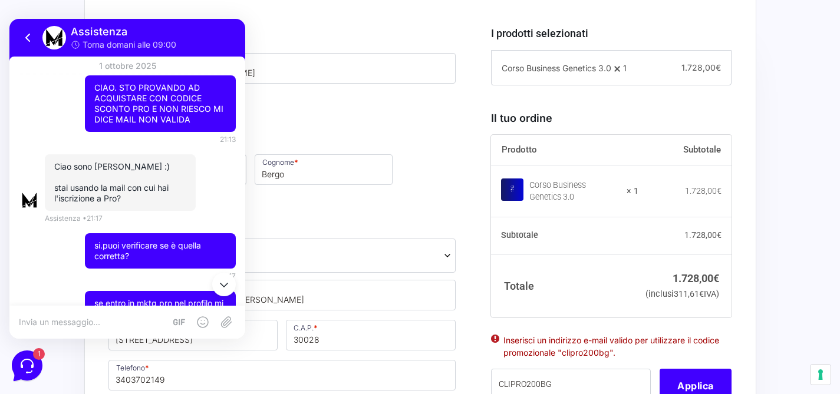
scroll to position [867, 0]
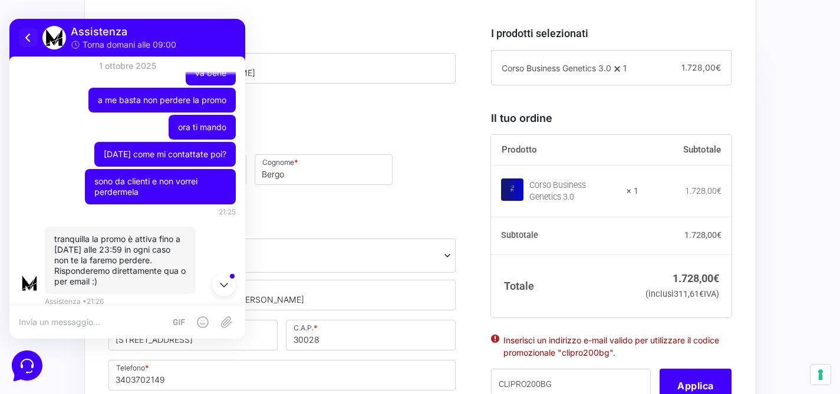
click at [28, 34] on icon at bounding box center [28, 38] width 14 height 14
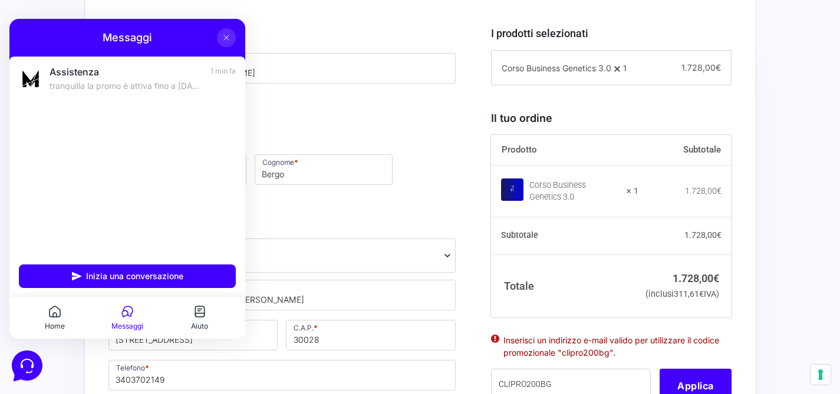
click at [229, 39] on icon at bounding box center [226, 37] width 9 height 9
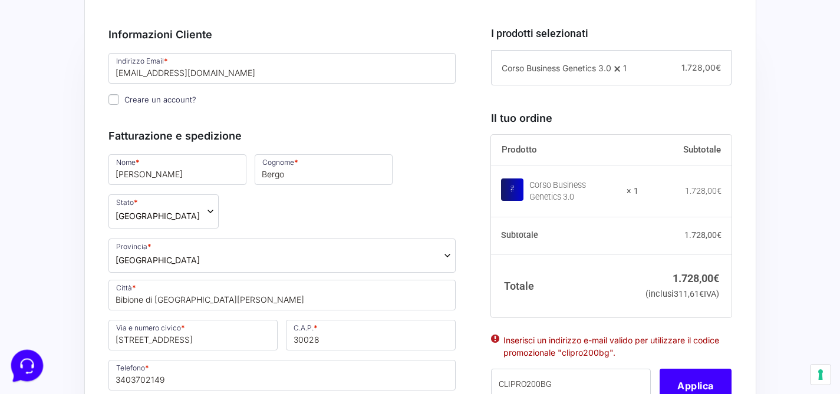
click at [21, 361] on icon at bounding box center [25, 365] width 13 height 15
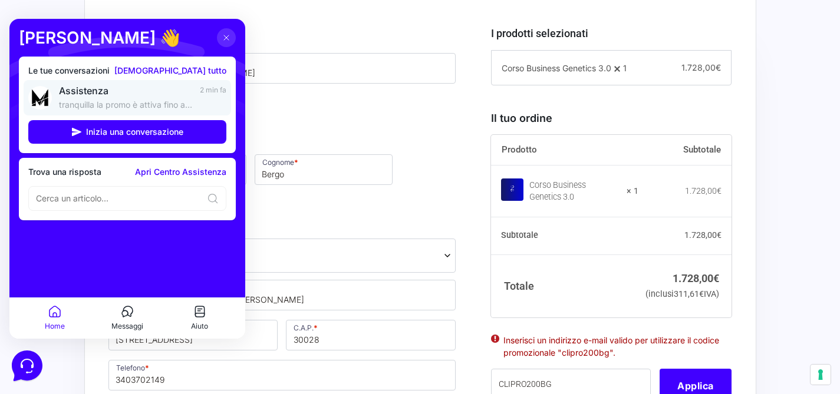
click at [110, 99] on p "tranquilla la promo è attiva fino a [DATE] alle 23:59 in ogni caso non te la fa…" at bounding box center [126, 105] width 134 height 12
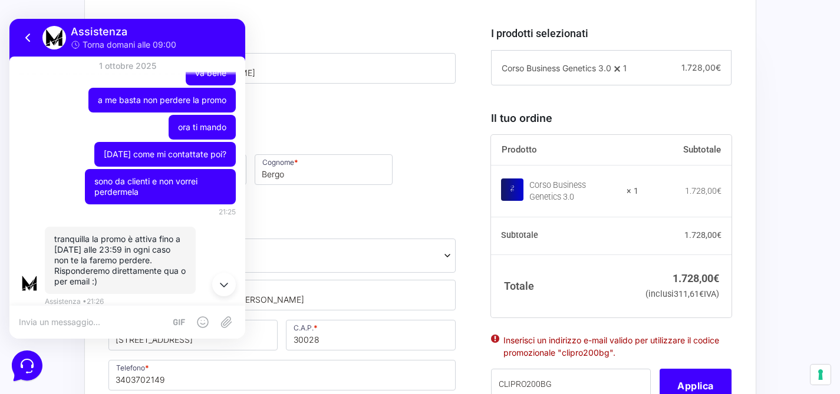
scroll to position [898, 0]
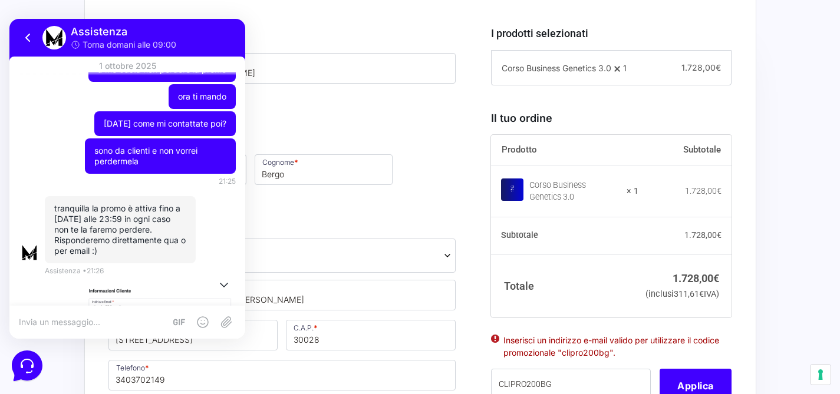
click at [226, 286] on icon at bounding box center [224, 285] width 14 height 14
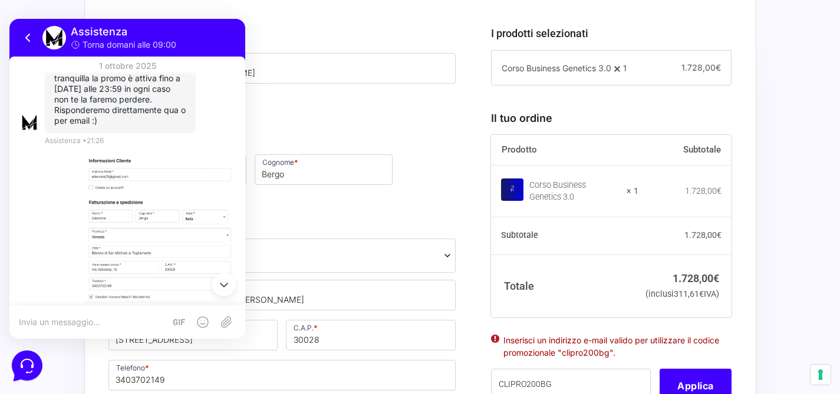
scroll to position [1037, 0]
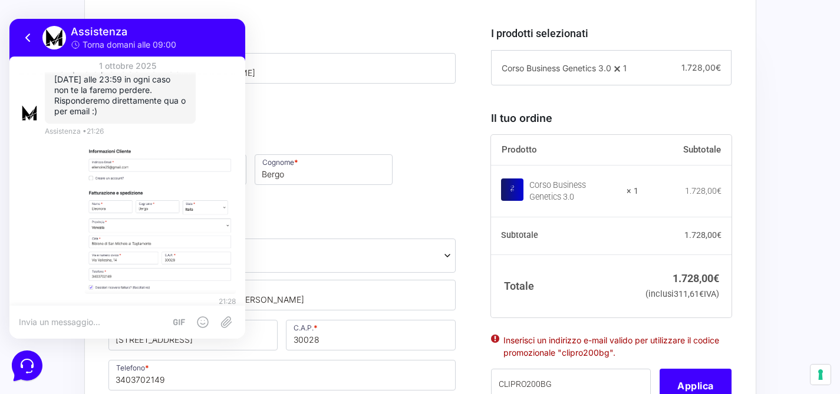
click at [107, 325] on textarea at bounding box center [92, 322] width 146 height 11
type textarea "ti serve altro?"
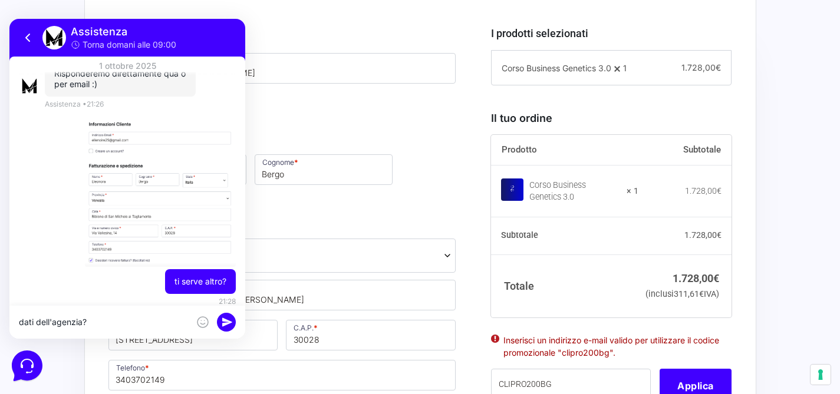
type textarea "dati dell'agenzia?"
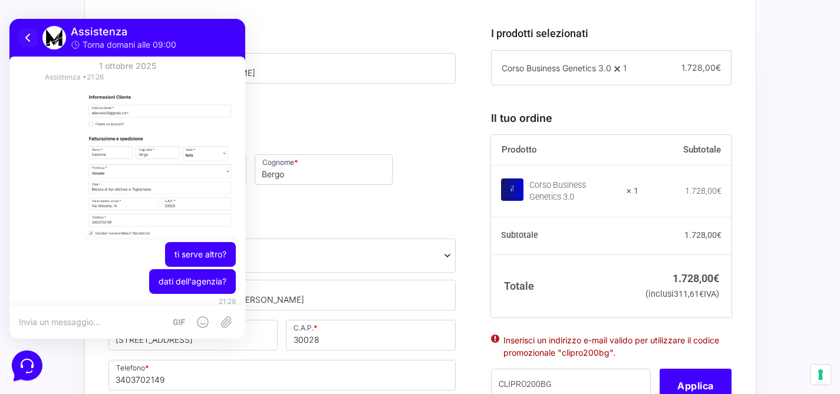
click at [34, 38] on icon at bounding box center [28, 38] width 14 height 14
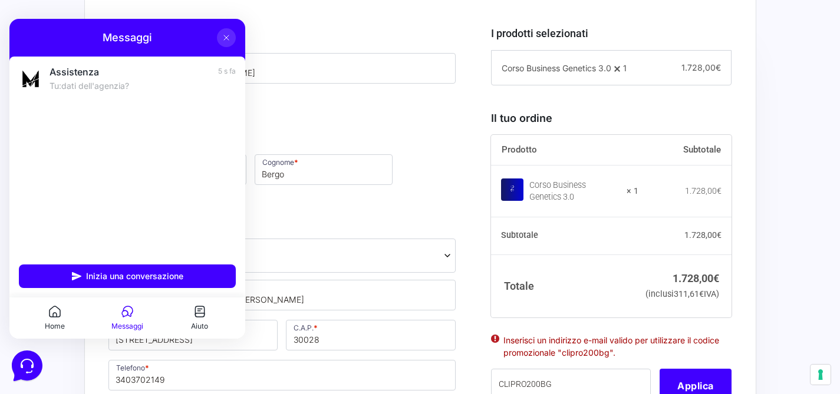
click at [232, 38] on button at bounding box center [226, 37] width 19 height 19
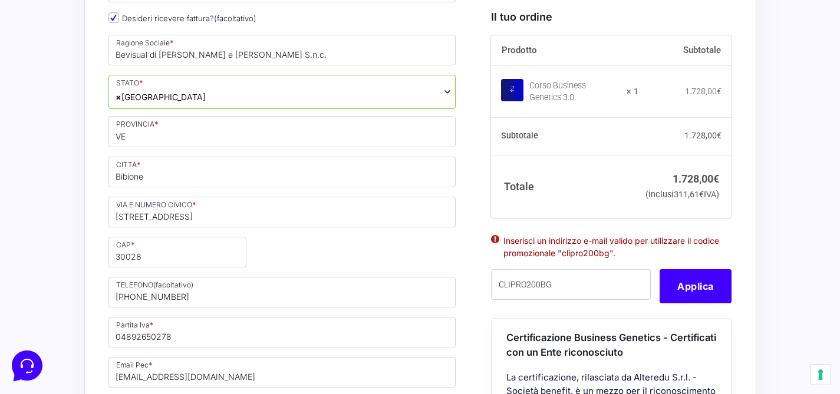
scroll to position [715, 0]
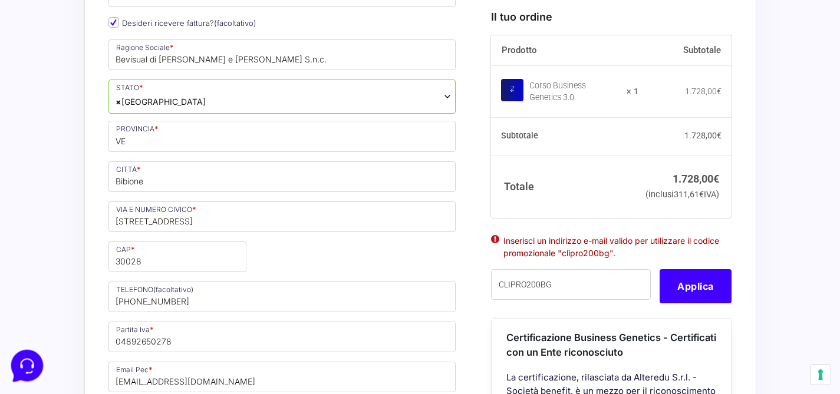
click at [27, 372] on icon at bounding box center [26, 365] width 31 height 31
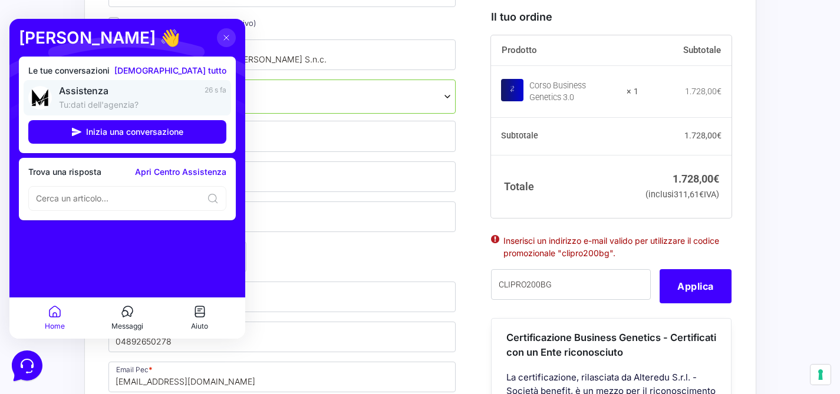
click at [89, 102] on p "Tu: dati dell'agenzia?" at bounding box center [128, 105] width 139 height 12
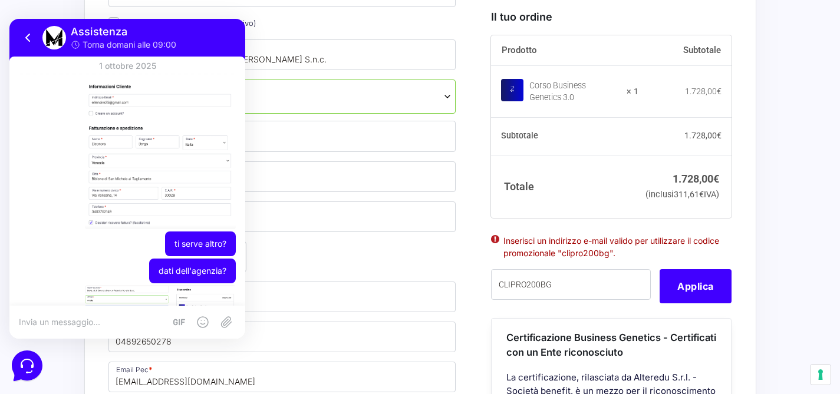
scroll to position [996, 0]
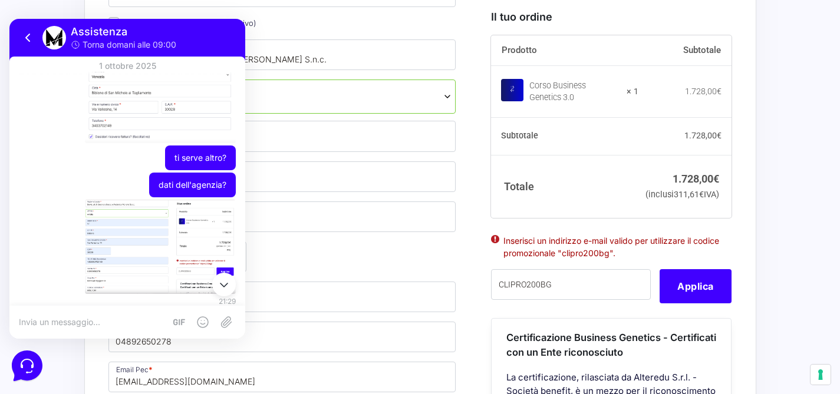
click at [84, 320] on textarea at bounding box center [92, 322] width 146 height 11
type textarea "credo di seguire i passaggi giusti ma da errore."
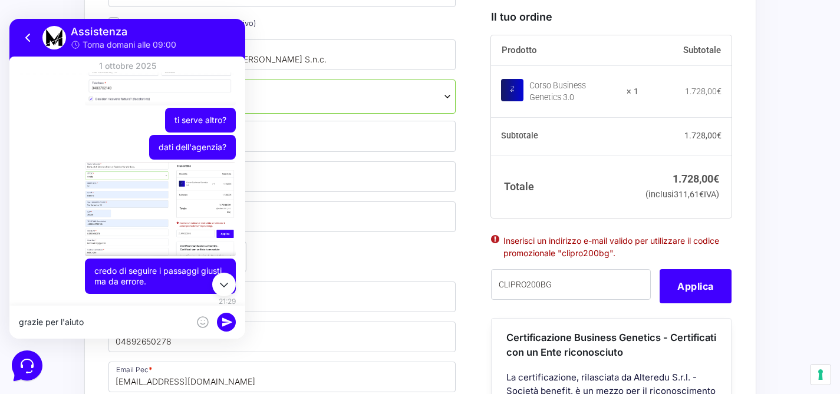
type textarea "grazie per l'aiuto"
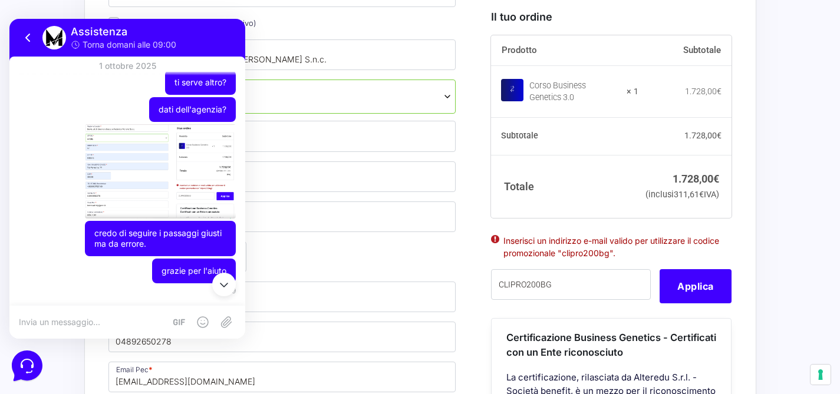
scroll to position [945, 0]
click at [225, 284] on icon at bounding box center [224, 285] width 14 height 14
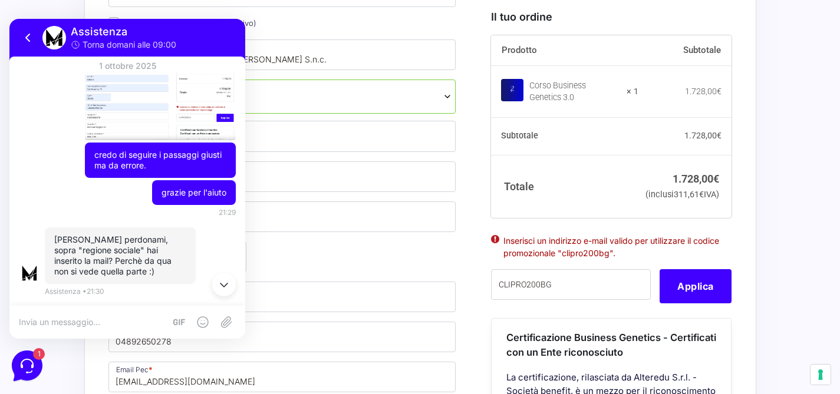
scroll to position [997, 0]
click at [26, 34] on icon at bounding box center [28, 38] width 14 height 14
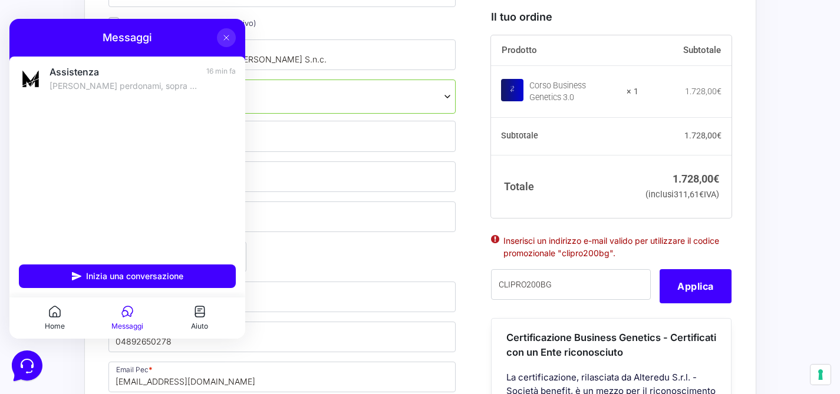
drag, startPoint x: 231, startPoint y: 34, endPoint x: 239, endPoint y: 69, distance: 36.3
click at [231, 34] on button at bounding box center [226, 37] width 19 height 19
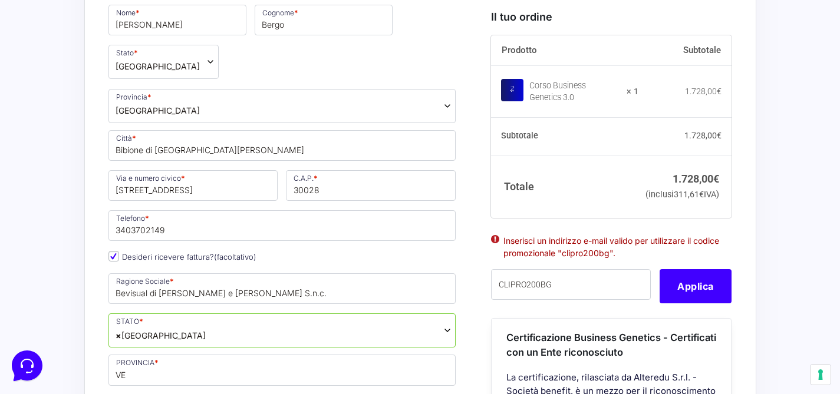
scroll to position [473, 0]
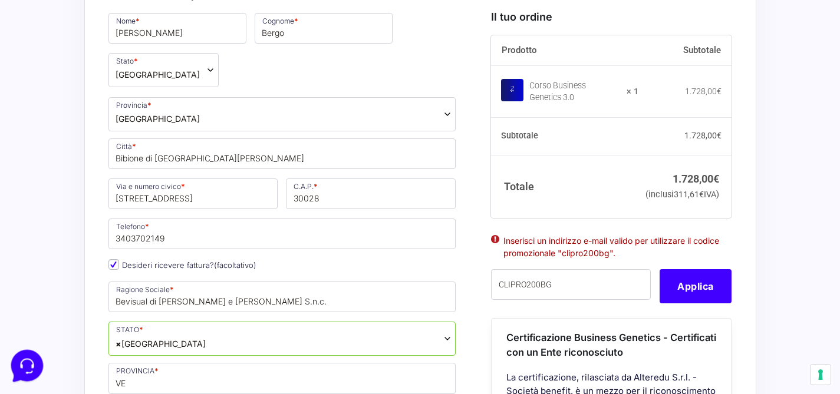
click at [29, 368] on icon at bounding box center [26, 365] width 31 height 31
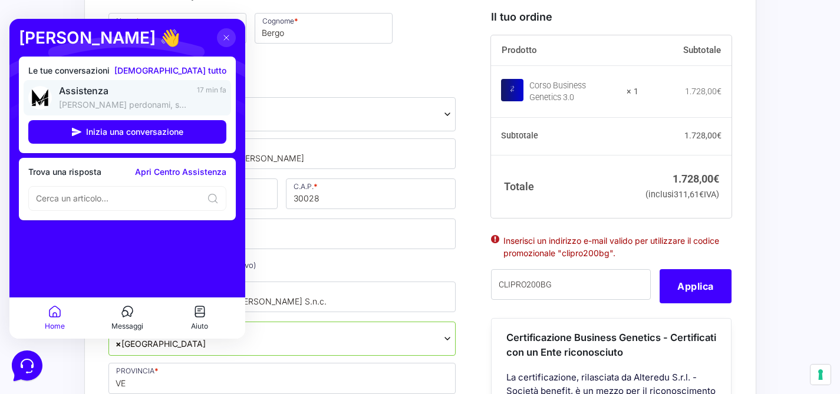
click at [126, 107] on p "[PERSON_NAME] perdonami, sopra "regione sociale" hai inserito la mail? Perchè d…" at bounding box center [124, 105] width 131 height 12
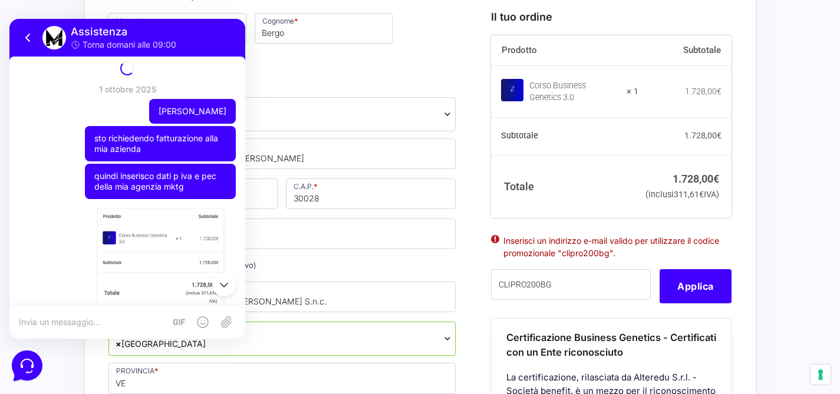
scroll to position [997, 0]
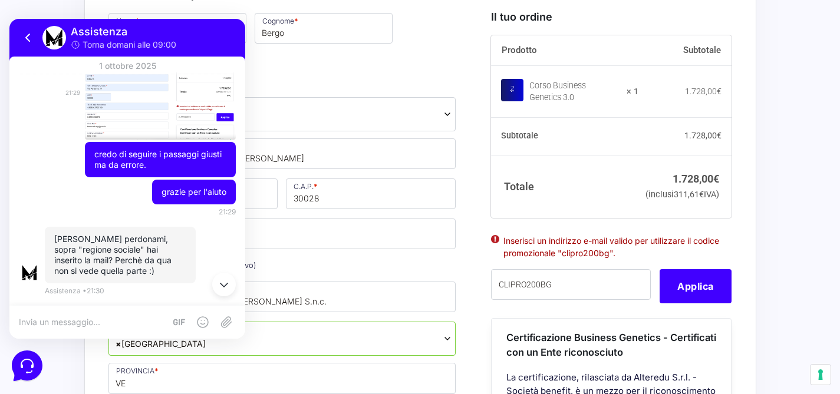
click at [146, 124] on img at bounding box center [160, 92] width 151 height 94
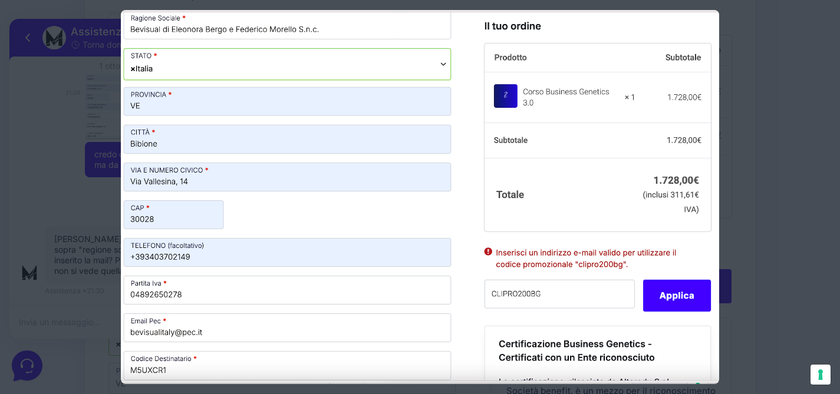
scroll to position [0, 0]
click at [79, 132] on div at bounding box center [420, 197] width 840 height 394
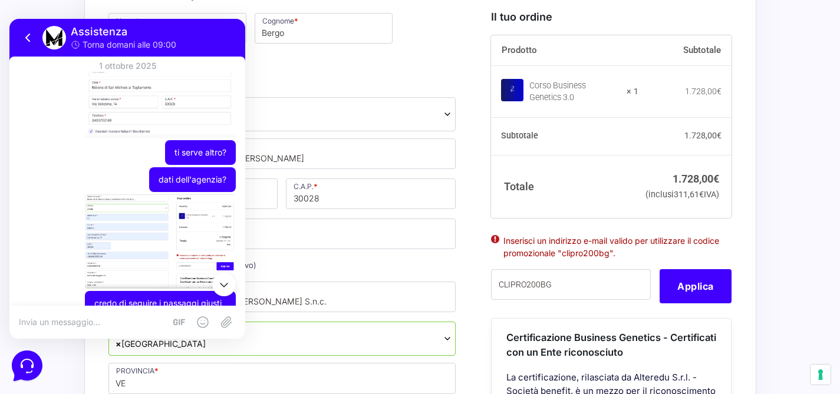
scroll to position [945, 0]
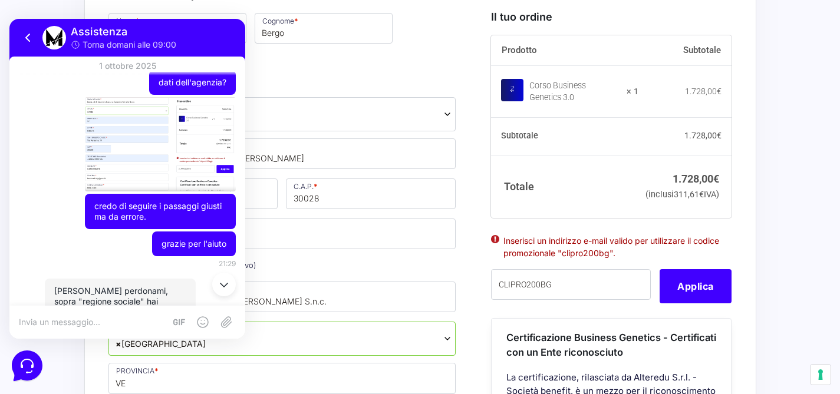
click at [78, 317] on div at bounding box center [127, 322] width 236 height 33
click at [60, 329] on div at bounding box center [127, 322] width 236 height 33
click at [55, 322] on textarea at bounding box center [92, 322] width 146 height 11
type textarea "sopra ragione sociale finisce l'altro screenshot"
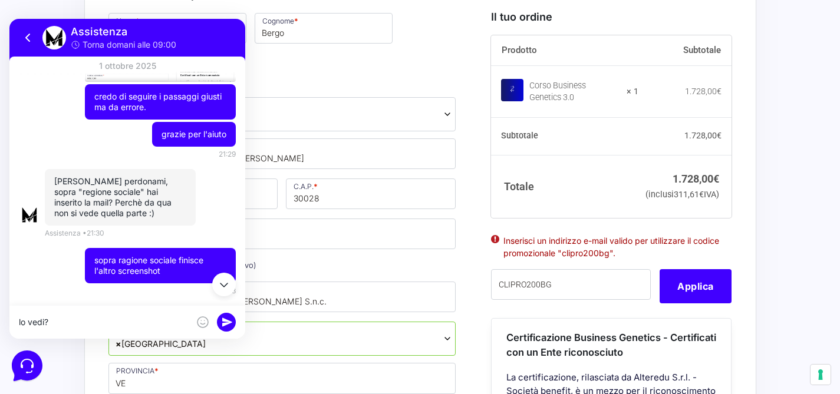
type textarea "lo vedi?"
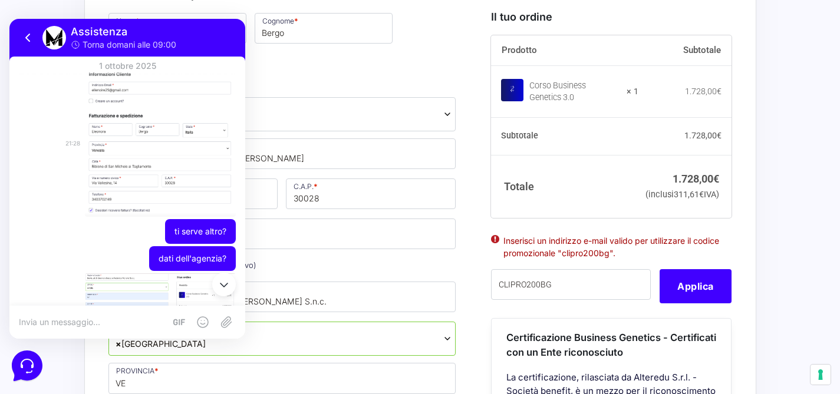
scroll to position [693, 0]
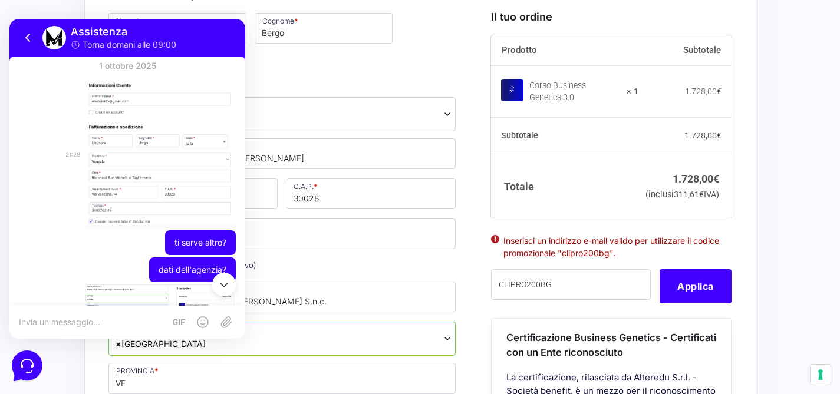
click at [127, 140] on img at bounding box center [160, 154] width 151 height 148
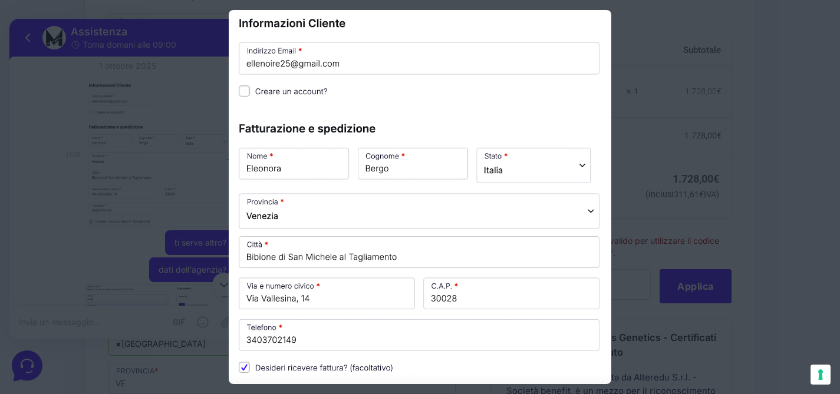
scroll to position [0, 0]
click at [225, 94] on div at bounding box center [420, 197] width 840 height 394
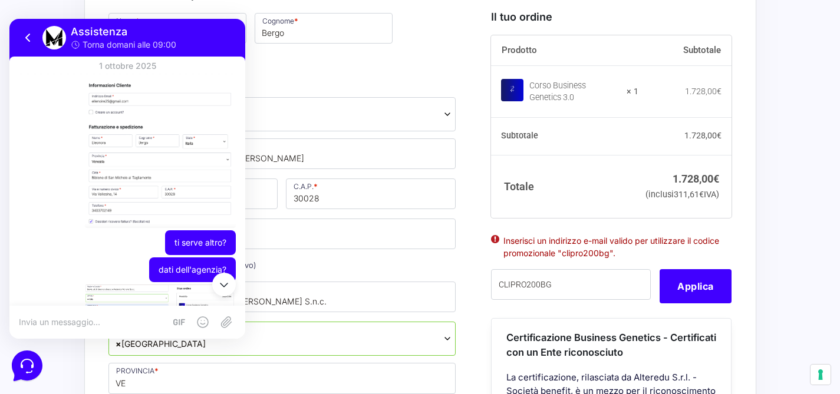
click at [98, 321] on textarea at bounding box center [92, 322] width 146 height 11
click at [222, 284] on icon at bounding box center [224, 285] width 14 height 14
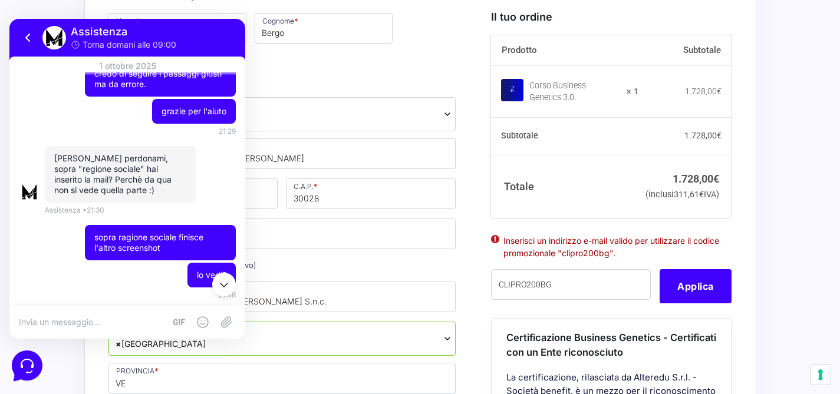
scroll to position [1017, 0]
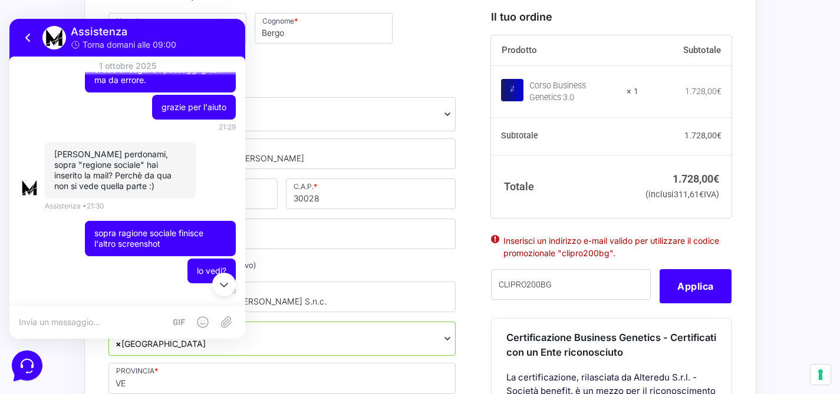
click at [88, 323] on textarea at bounding box center [92, 322] width 146 height 11
click at [75, 321] on textarea "sono un immegine dietro l'altra" at bounding box center [104, 322] width 170 height 11
type textarea "sono un immagine dietro l'altra"
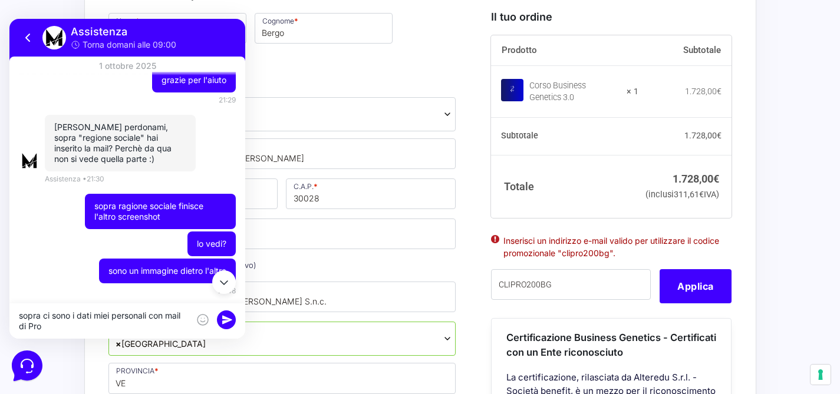
type textarea "sopra ci sono i dati miei personali con mail di Pro"
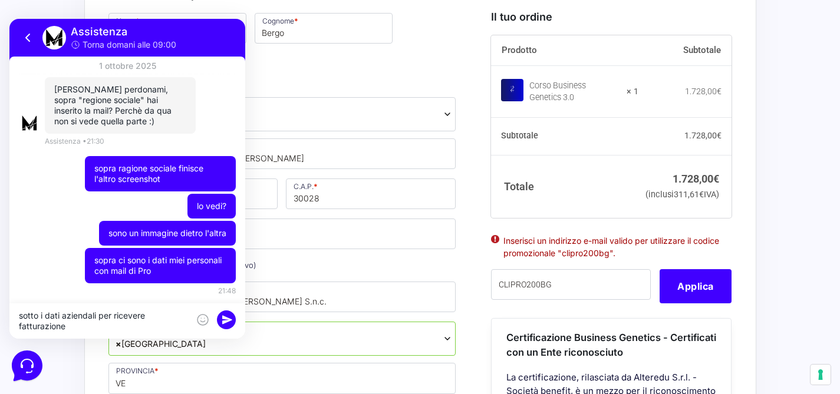
type textarea "sotto i dati aziendali per ricevere fatturazione"
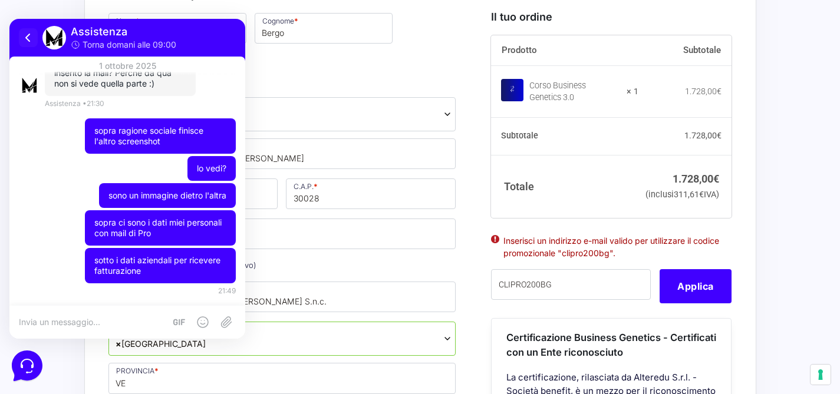
click at [27, 36] on icon at bounding box center [28, 37] width 4 height 7
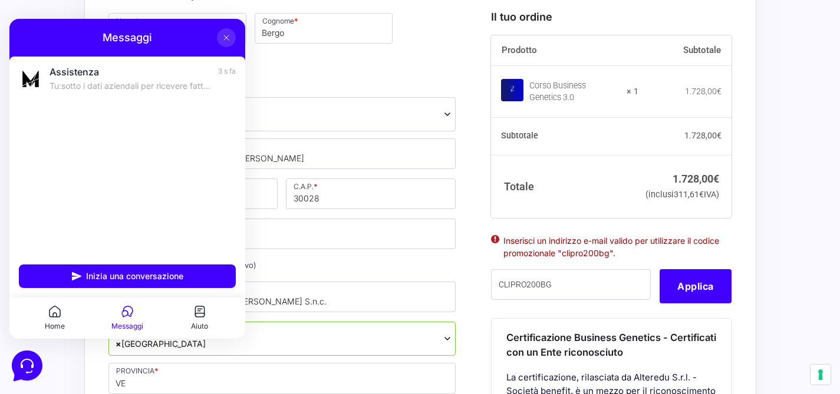
click at [228, 37] on icon at bounding box center [226, 37] width 9 height 9
